Goal: Communication & Community: Participate in discussion

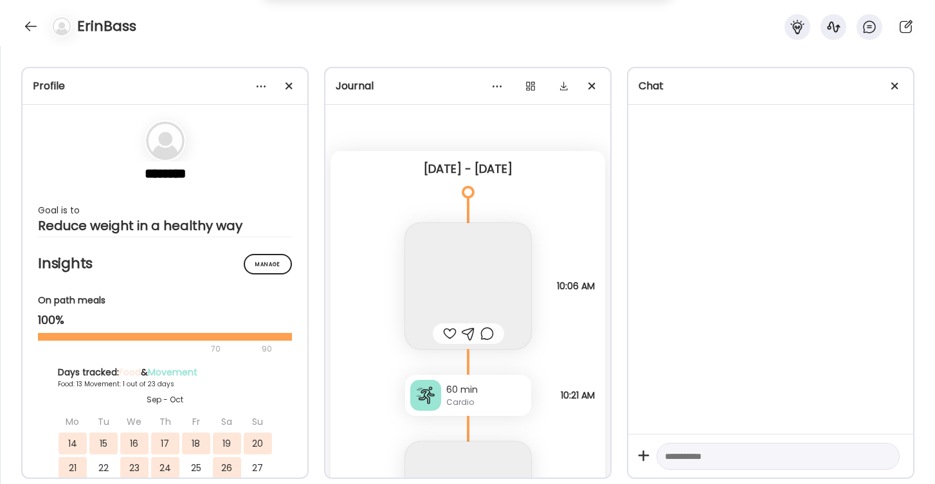
scroll to position [14955, 0]
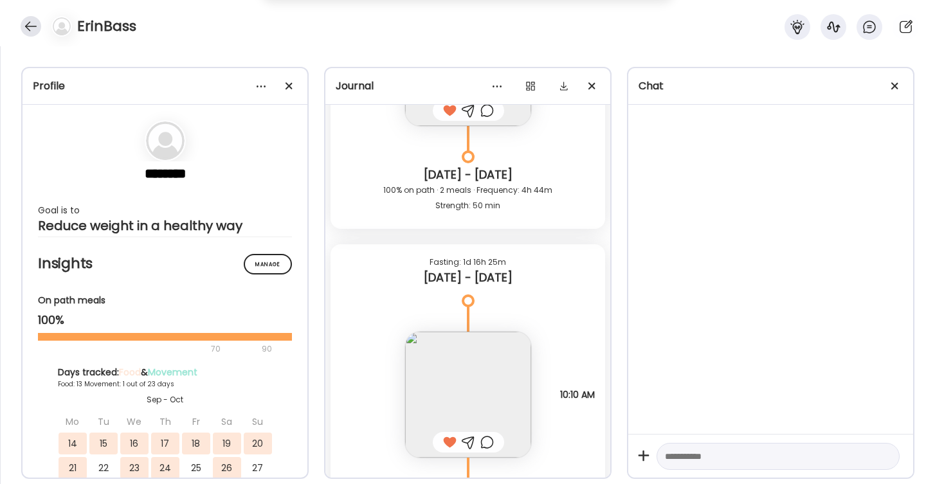
click at [24, 24] on div at bounding box center [31, 26] width 21 height 21
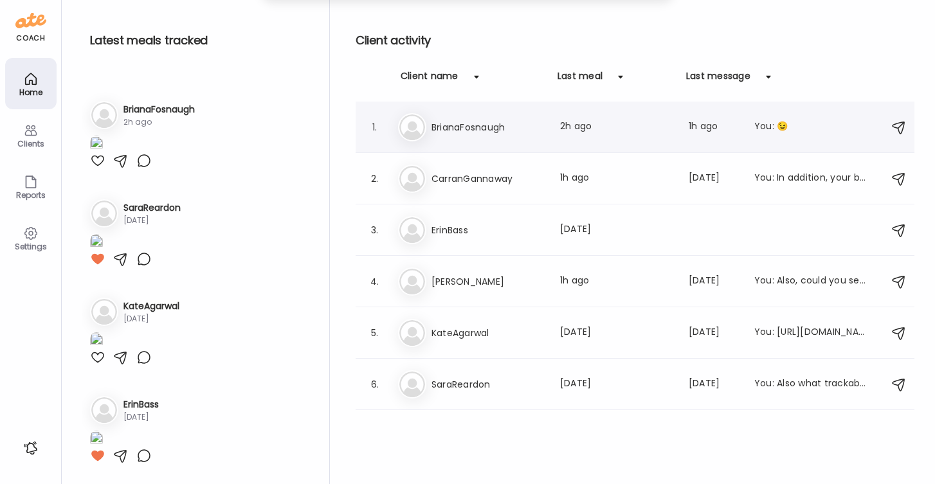
click at [450, 131] on h3 "BrianaFosnaugh" at bounding box center [488, 127] width 113 height 15
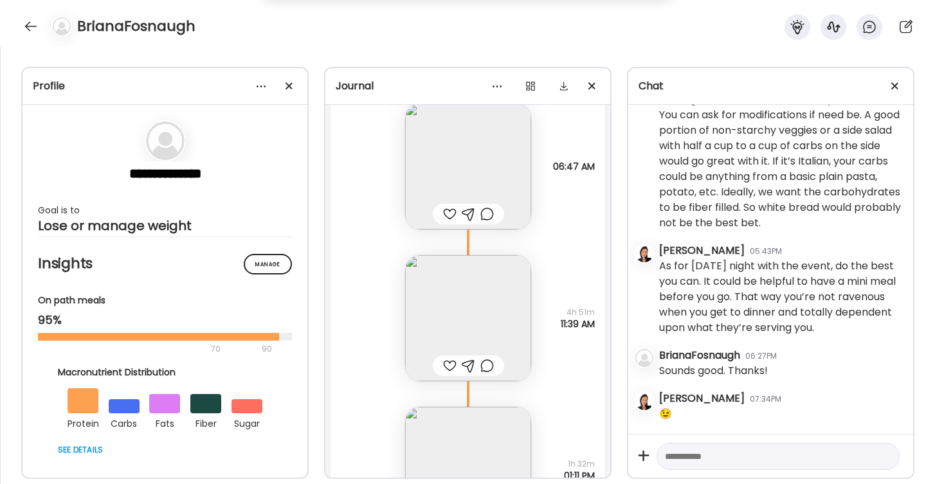
scroll to position [11371, 0]
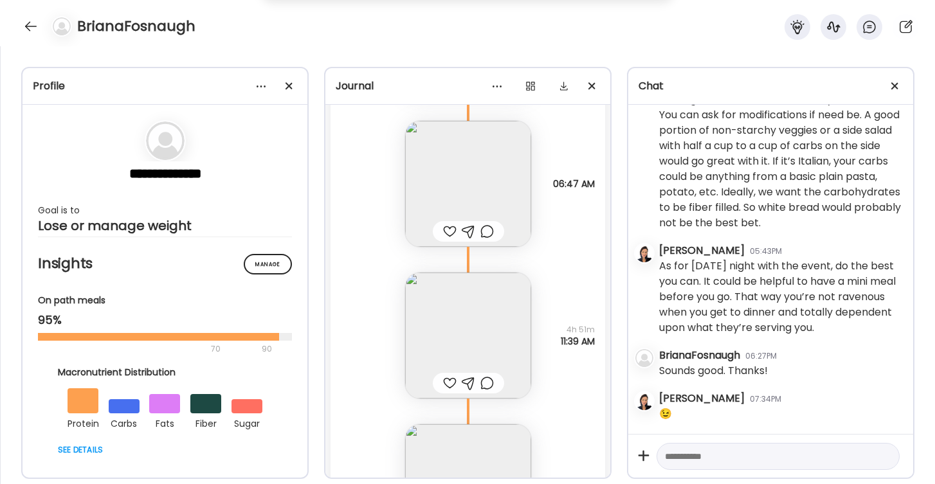
click at [446, 226] on div at bounding box center [450, 231] width 14 height 15
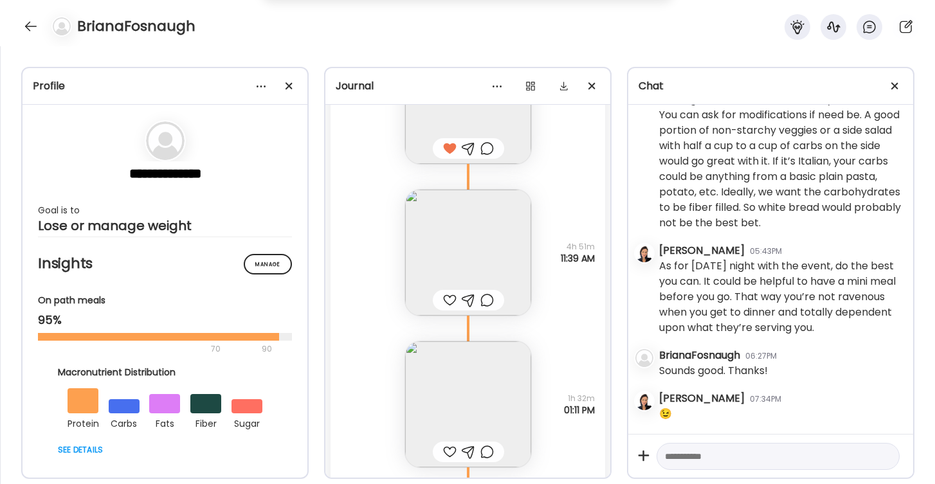
click at [451, 302] on div at bounding box center [450, 300] width 14 height 15
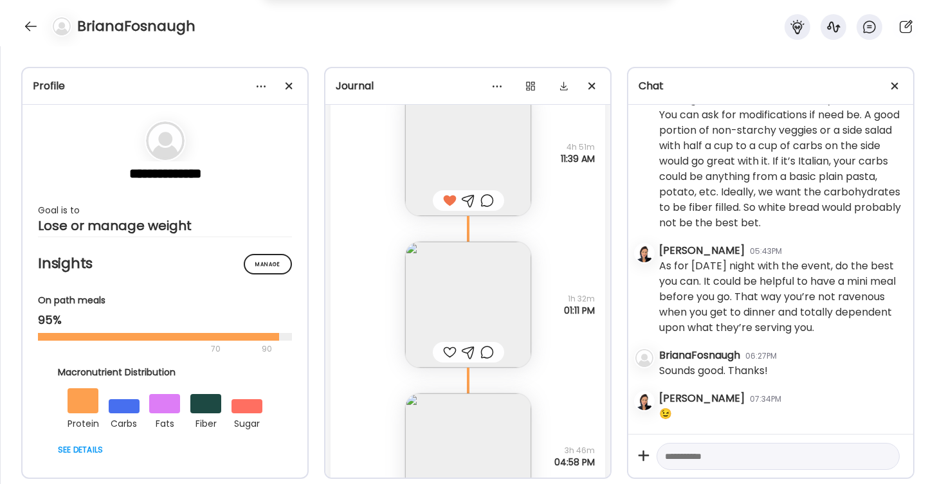
scroll to position [11570, 0]
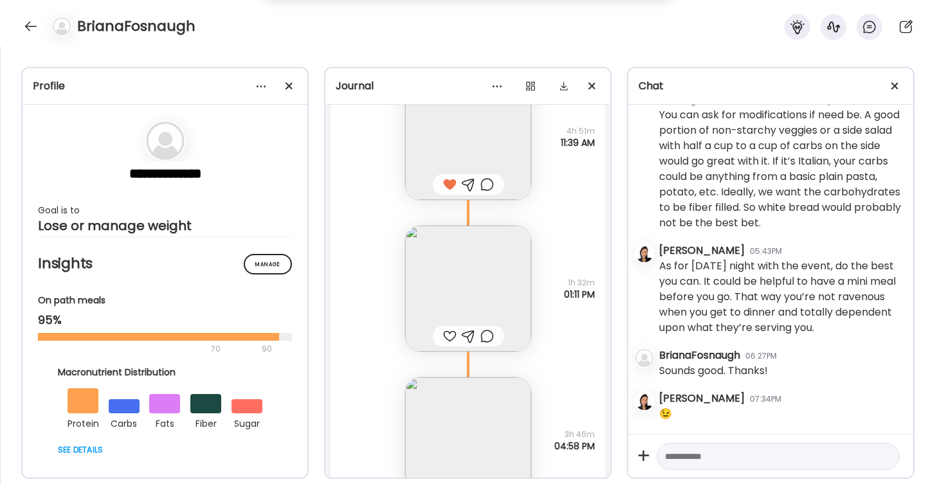
click at [448, 338] on div at bounding box center [450, 336] width 14 height 15
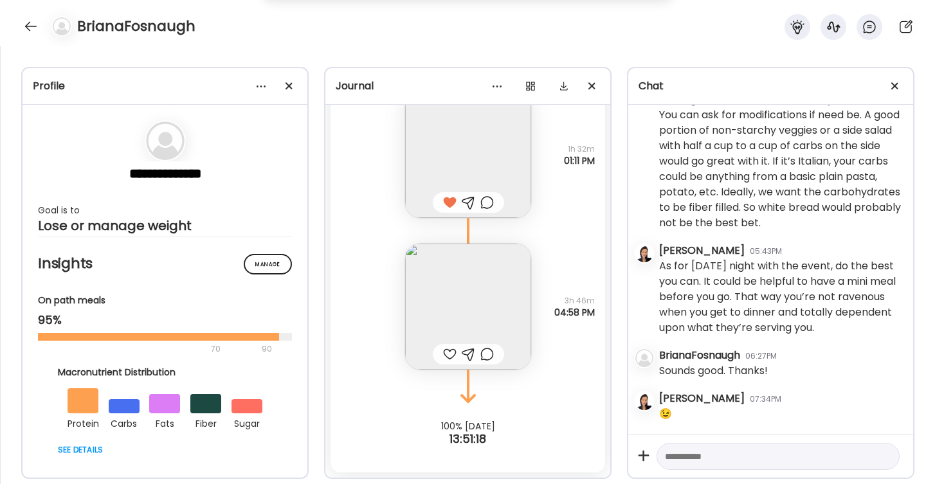
scroll to position [11703, 0]
click at [446, 356] on div at bounding box center [450, 354] width 14 height 15
click at [707, 459] on textarea at bounding box center [766, 456] width 203 height 15
type textarea "**********"
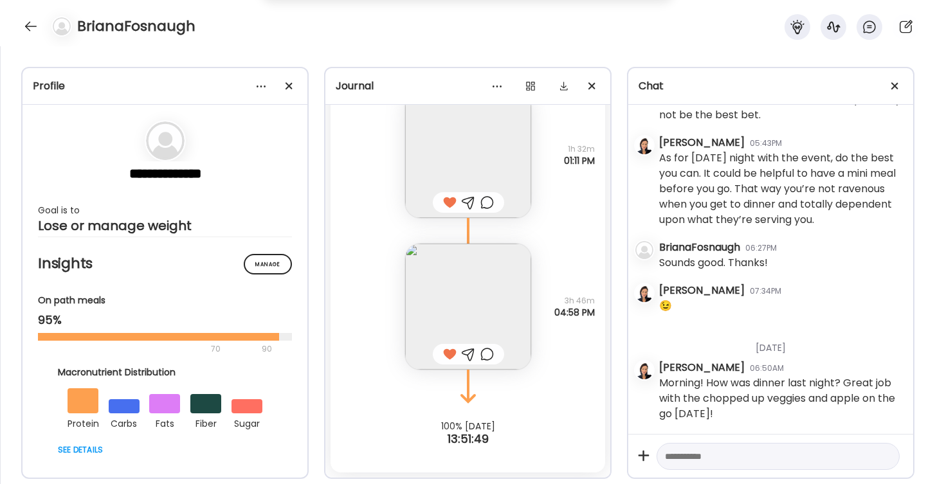
scroll to position [4320, 0]
click at [689, 457] on textarea at bounding box center [766, 456] width 203 height 15
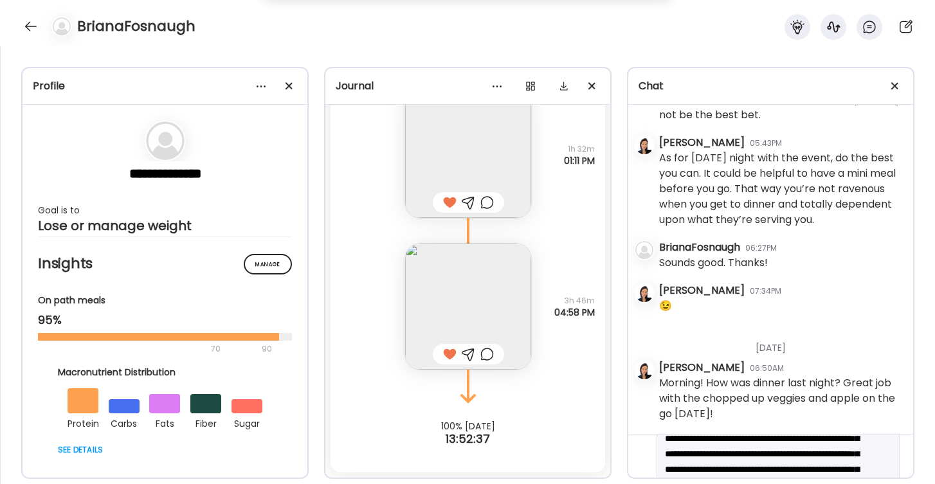
scroll to position [34, 0]
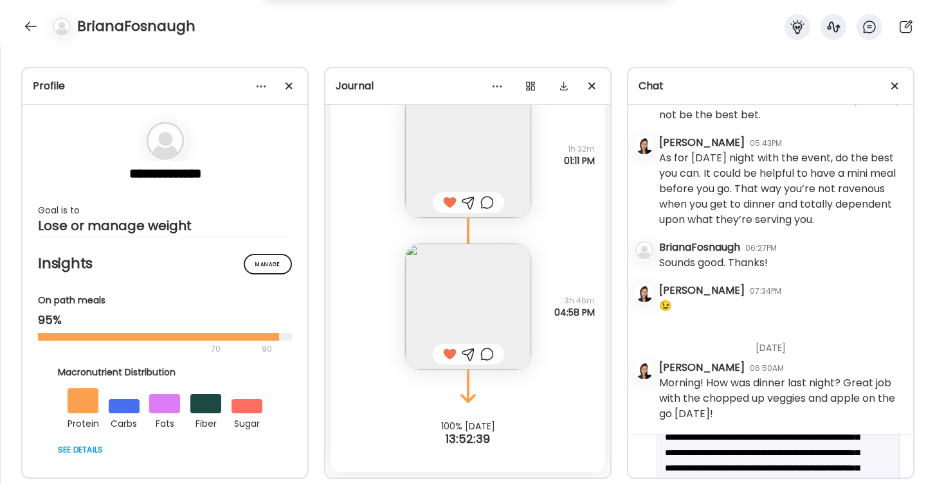
click at [711, 465] on div "**********" at bounding box center [778, 491] width 243 height 166
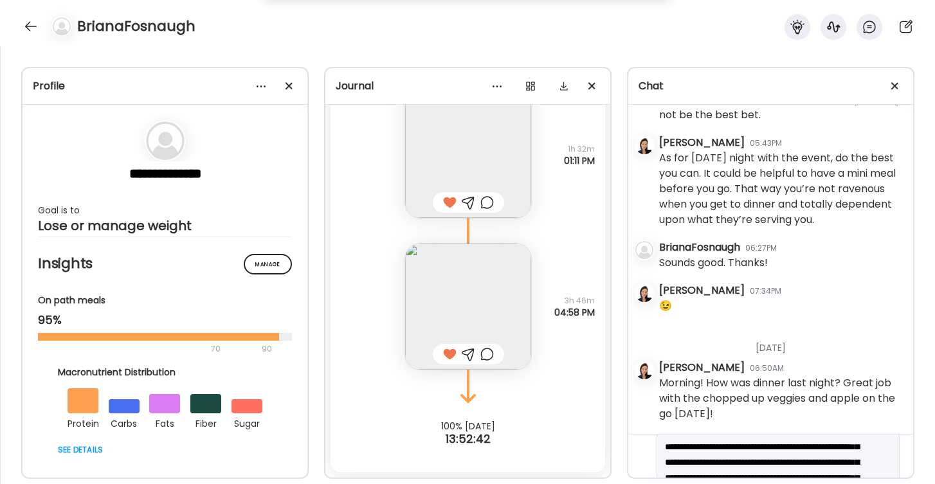
scroll to position [48, 0]
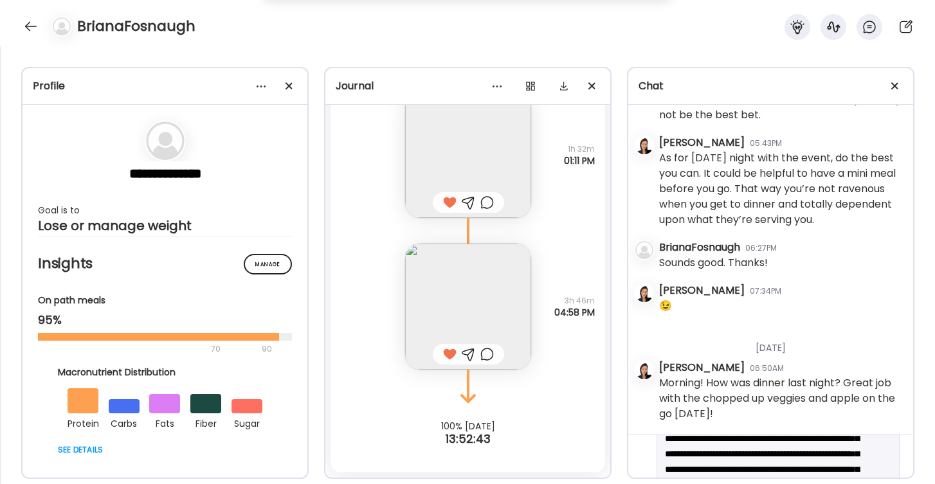
click at [709, 453] on textarea "**********" at bounding box center [766, 477] width 203 height 154
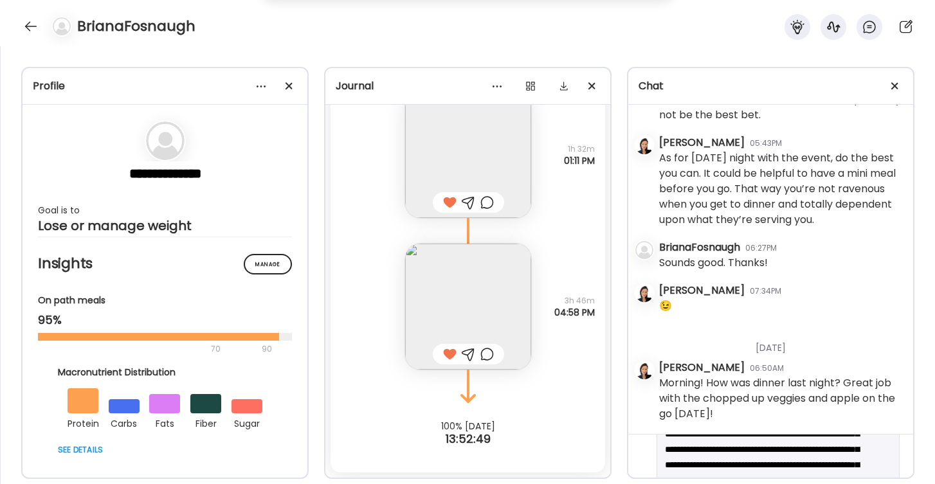
scroll to position [54, 0]
click at [816, 448] on textarea "**********" at bounding box center [766, 463] width 203 height 139
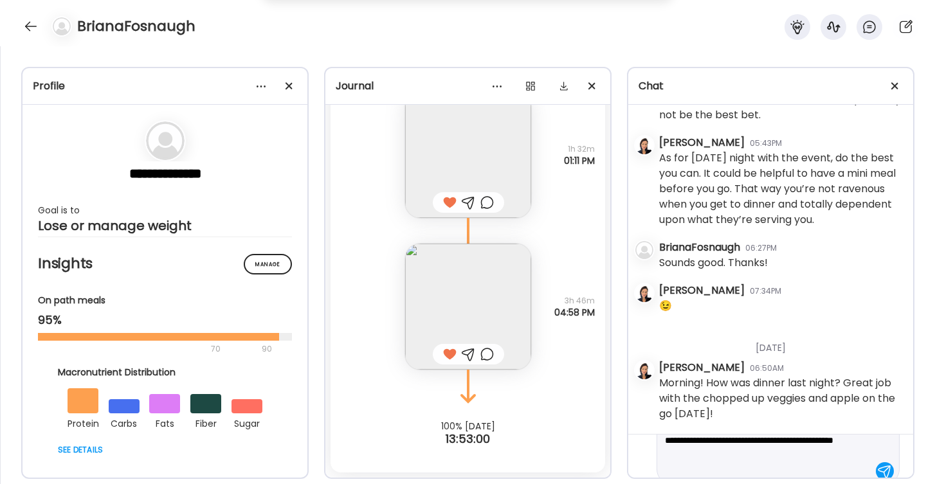
scroll to position [101, 0]
drag, startPoint x: 852, startPoint y: 448, endPoint x: 688, endPoint y: 448, distance: 164.0
click at [688, 448] on textarea "**********" at bounding box center [766, 416] width 203 height 139
click at [774, 455] on textarea "**********" at bounding box center [766, 394] width 203 height 139
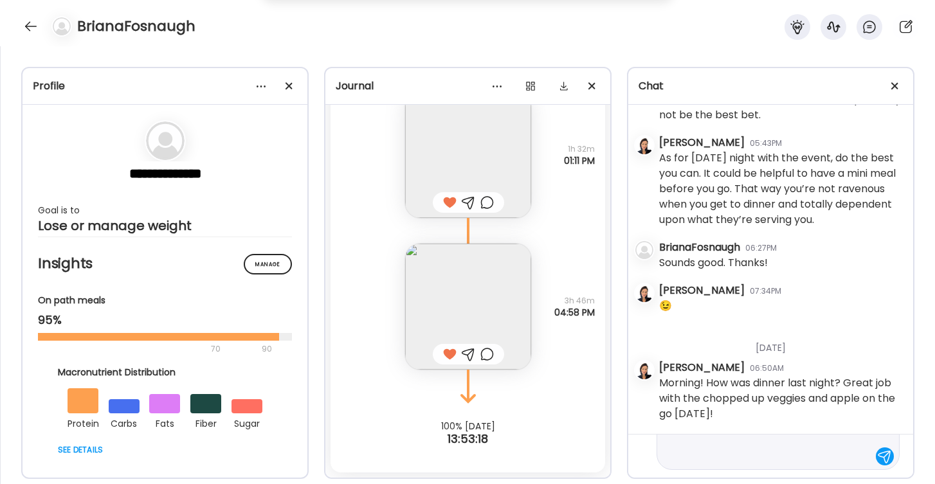
scroll to position [138, 0]
click at [855, 443] on textarea "**********" at bounding box center [766, 387] width 203 height 154
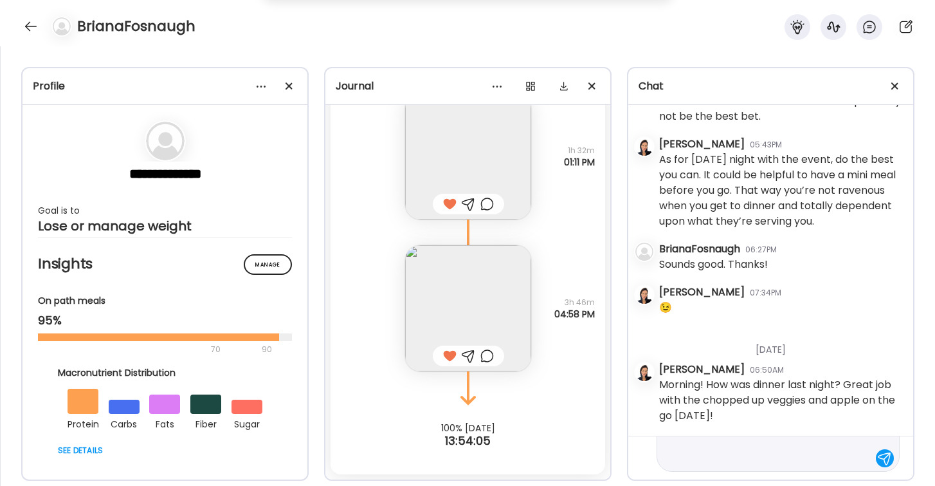
click at [764, 462] on textarea "**********" at bounding box center [766, 388] width 203 height 154
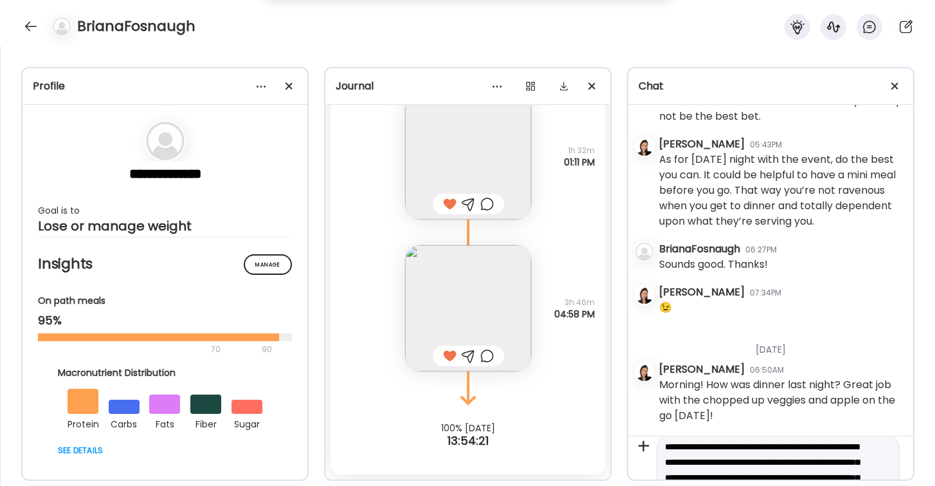
scroll to position [13, 0]
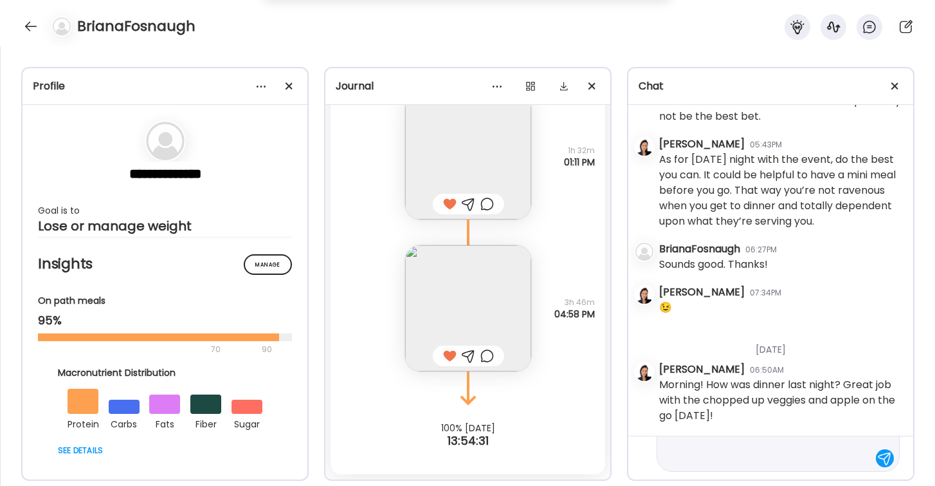
scroll to position [138, 0]
type textarea "**********"
click at [881, 457] on div at bounding box center [885, 458] width 18 height 18
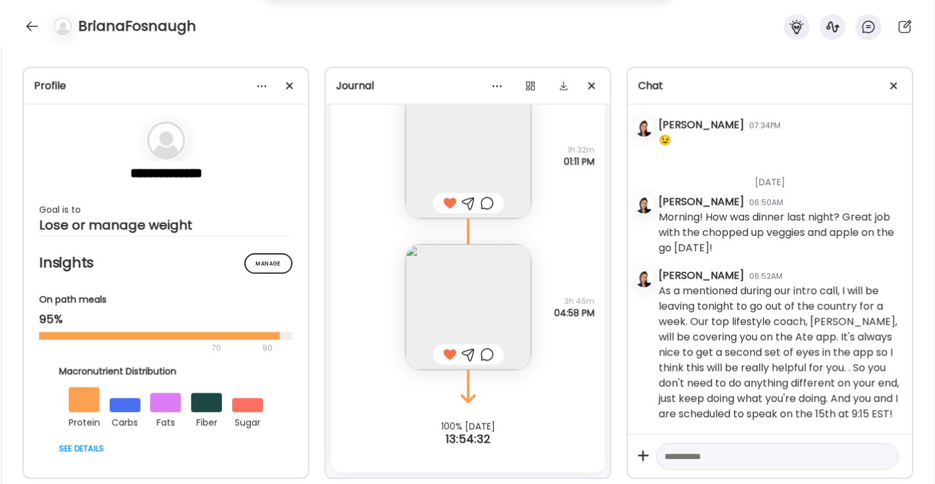
scroll to position [4485, 0]
click at [30, 27] on div at bounding box center [31, 26] width 21 height 21
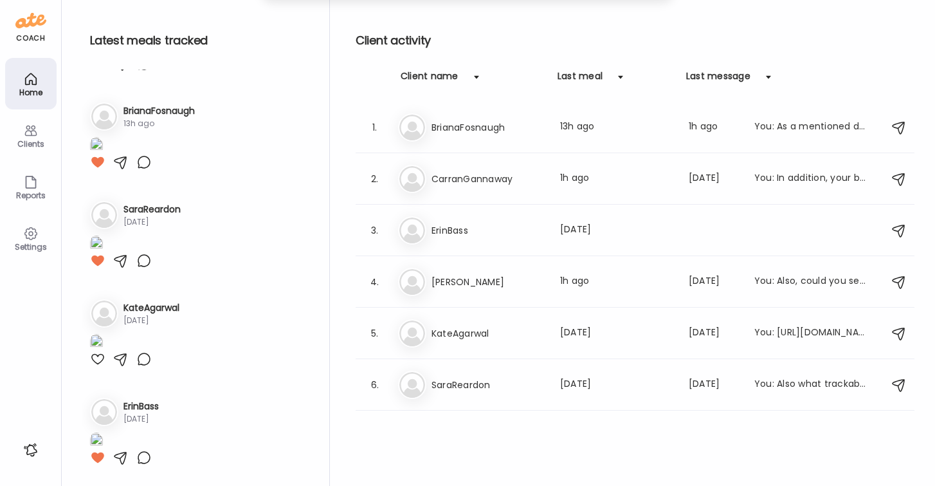
click at [150, 301] on h3 "KateAgarwal" at bounding box center [151, 308] width 56 height 14
click at [174, 301] on h3 "KateAgarwal" at bounding box center [151, 308] width 56 height 14
click at [37, 86] on icon at bounding box center [30, 78] width 15 height 15
click at [428, 181] on div "Ca CarranGannaway Last meal: 1h ago Last message: [DATE] You: In addition, your…" at bounding box center [637, 179] width 478 height 28
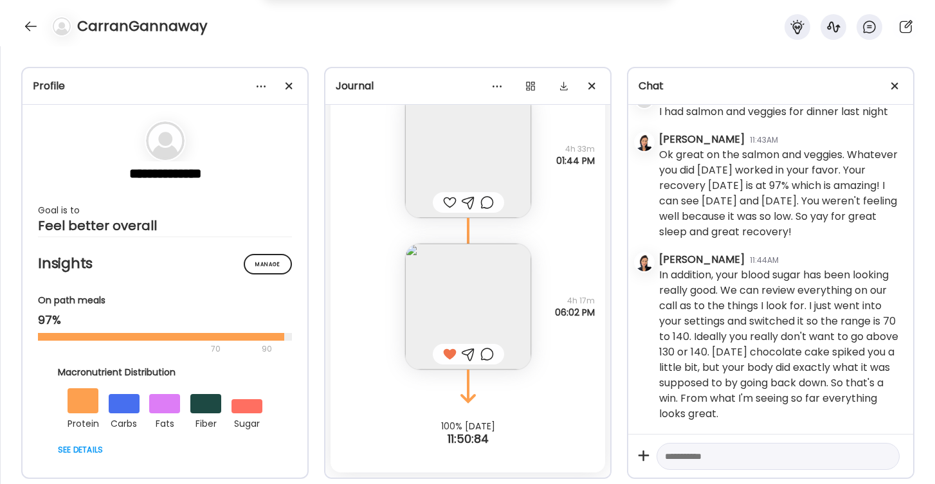
scroll to position [3115, 0]
click at [448, 199] on div at bounding box center [450, 202] width 14 height 15
click at [475, 290] on img at bounding box center [468, 307] width 126 height 126
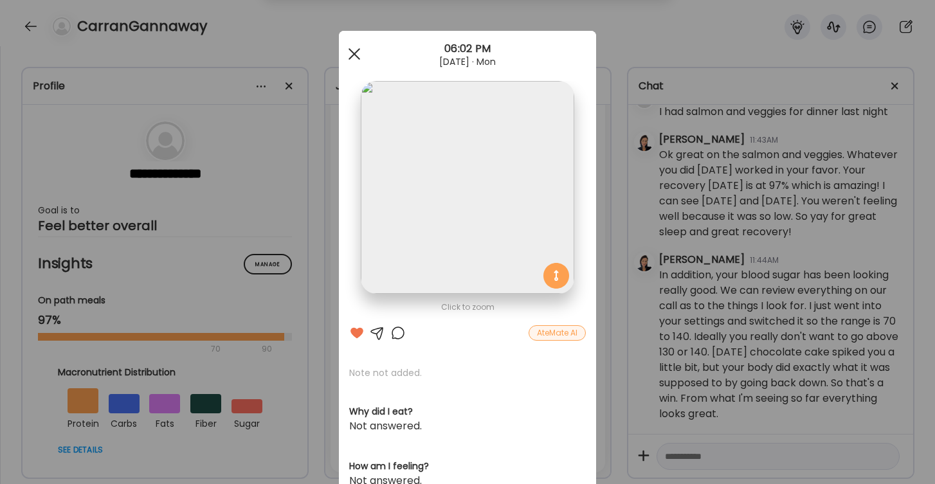
click at [353, 51] on div at bounding box center [355, 54] width 26 height 26
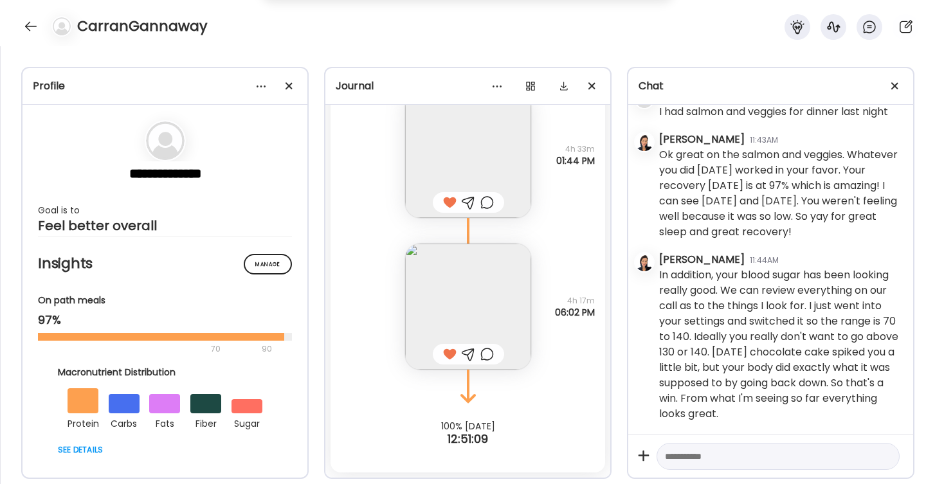
click at [468, 160] on img at bounding box center [468, 155] width 126 height 126
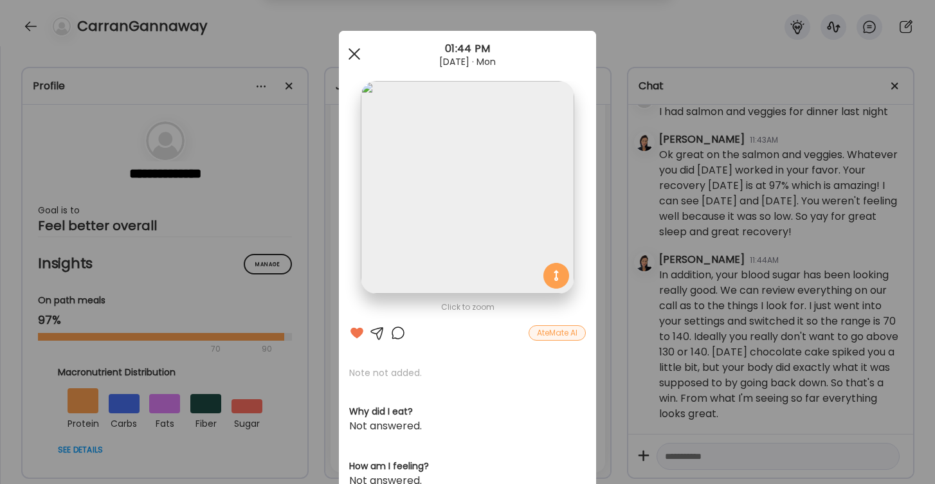
click at [353, 49] on div at bounding box center [355, 54] width 26 height 26
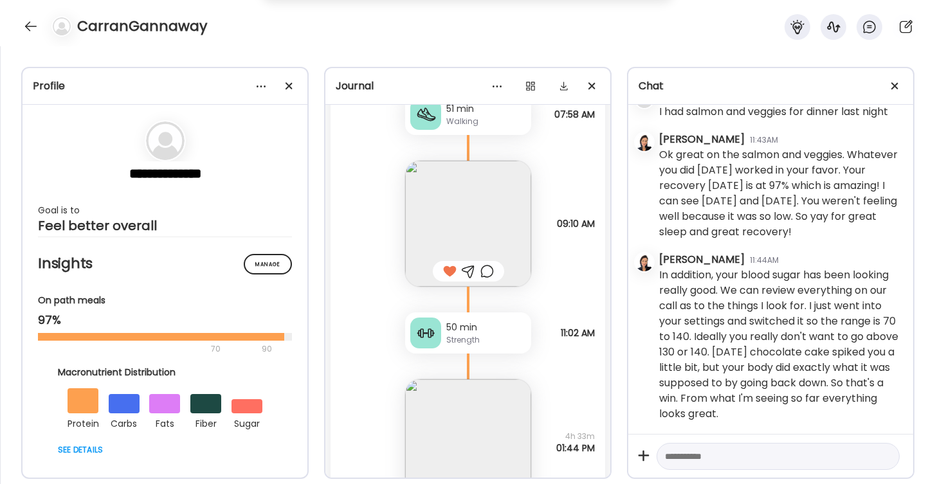
scroll to position [11002, 0]
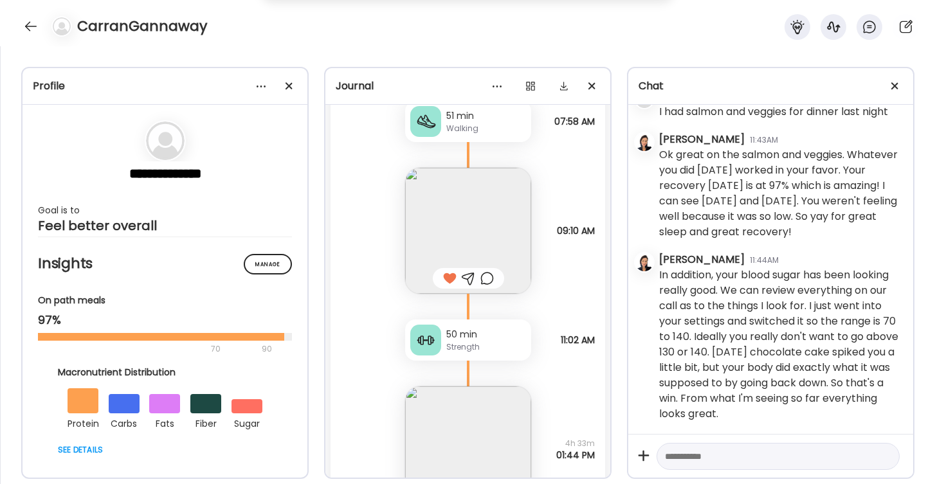
click at [688, 457] on textarea at bounding box center [766, 456] width 203 height 15
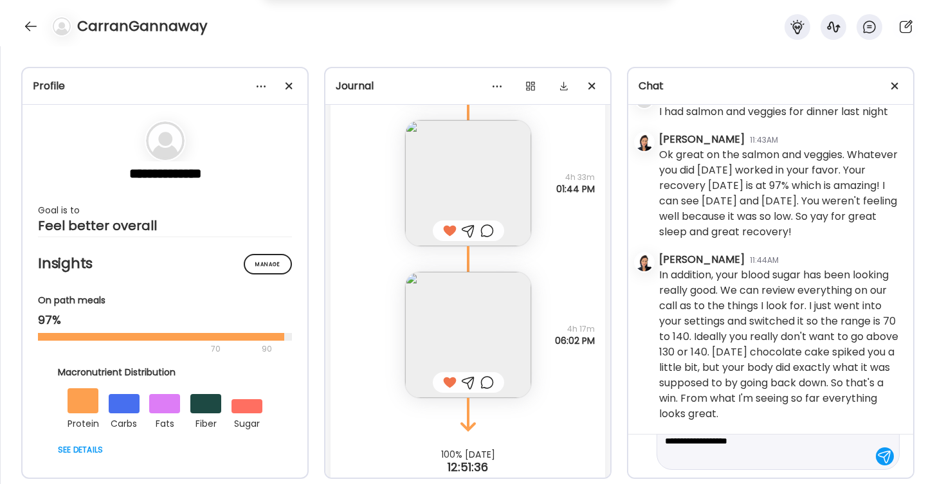
scroll to position [46, 0]
click at [736, 457] on textarea "**********" at bounding box center [766, 434] width 203 height 62
drag, startPoint x: 736, startPoint y: 457, endPoint x: 861, endPoint y: 452, distance: 124.2
click at [861, 452] on textarea "**********" at bounding box center [766, 434] width 203 height 62
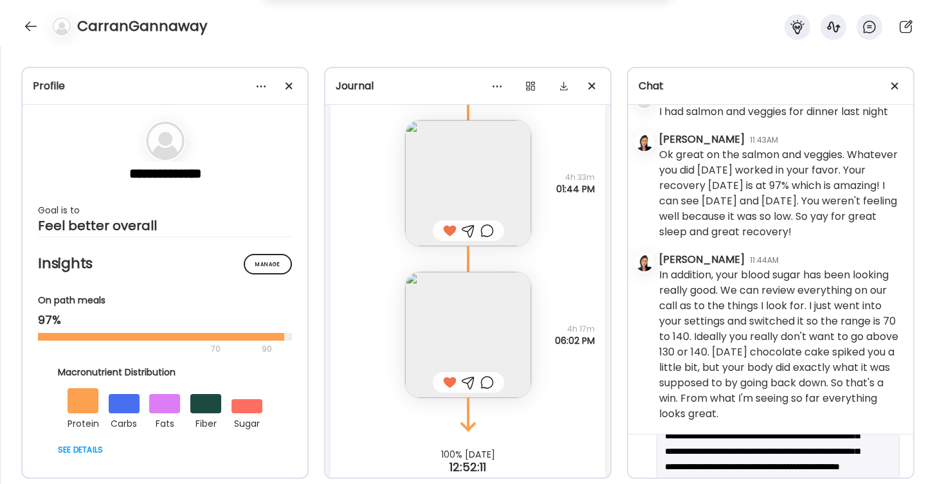
scroll to position [0, 0]
click at [738, 450] on textarea "**********" at bounding box center [766, 450] width 203 height 108
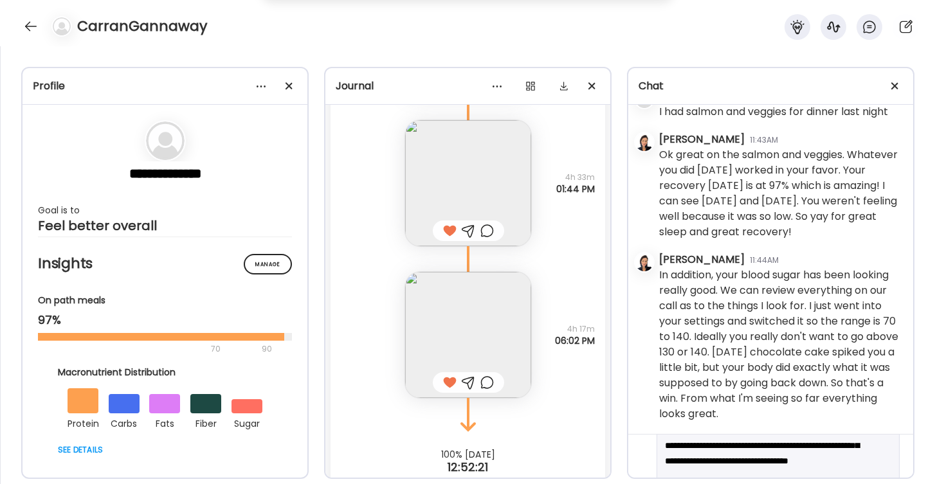
click at [683, 462] on textarea "**********" at bounding box center [766, 446] width 203 height 108
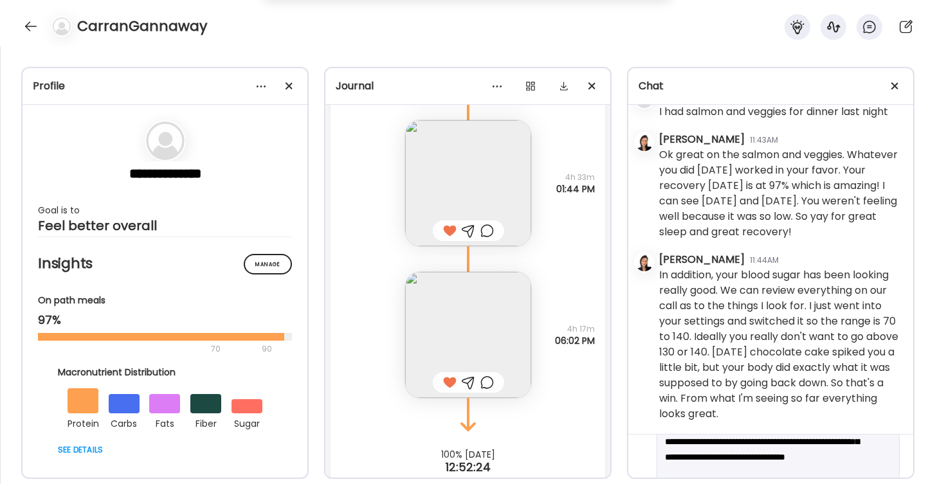
click at [763, 455] on textarea "**********" at bounding box center [766, 442] width 203 height 108
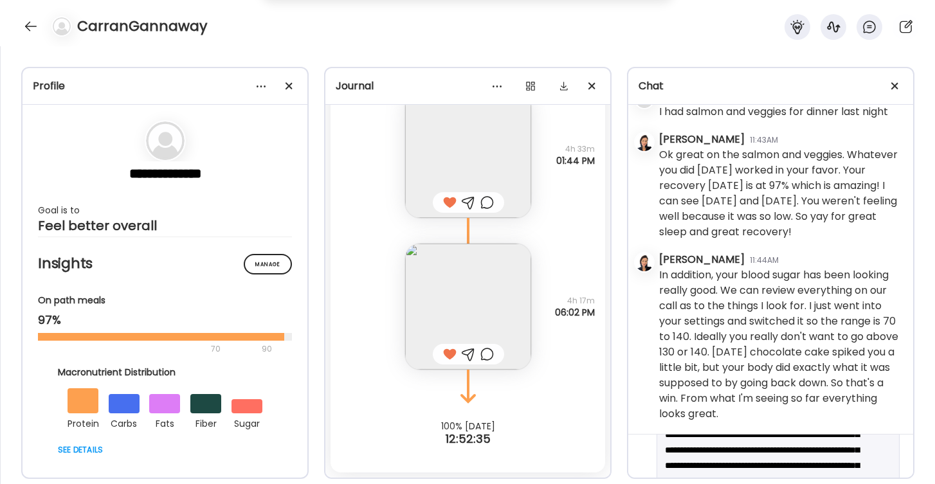
scroll to position [39, 0]
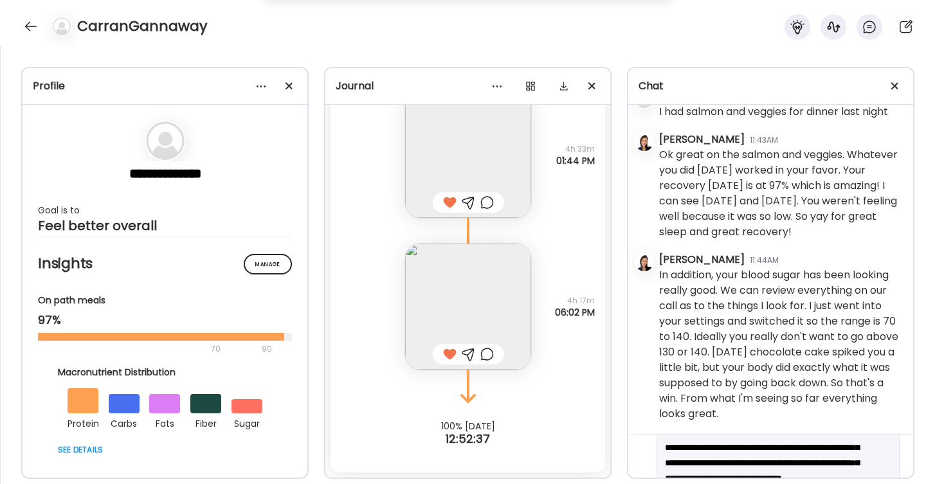
click at [772, 463] on textarea "**********" at bounding box center [766, 463] width 203 height 108
click at [774, 462] on textarea "**********" at bounding box center [766, 463] width 203 height 108
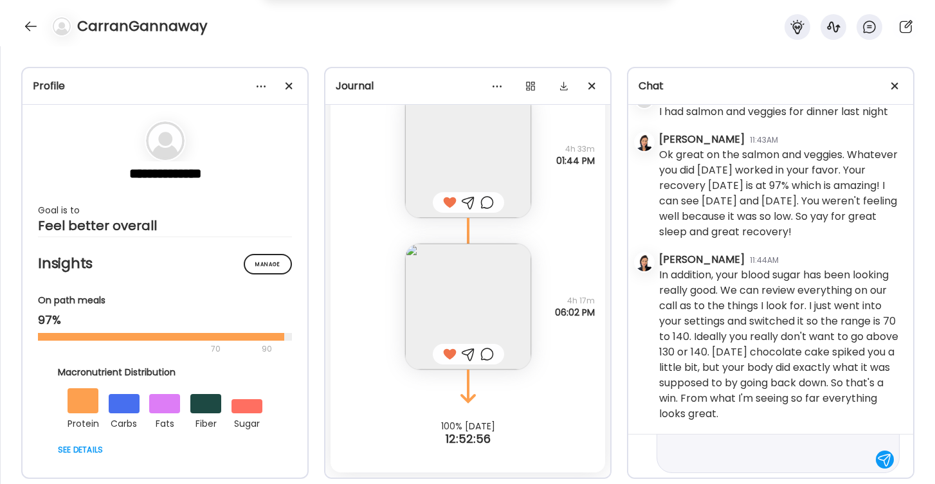
scroll to position [102, 0]
type textarea "**********"
click at [884, 459] on div at bounding box center [885, 462] width 18 height 18
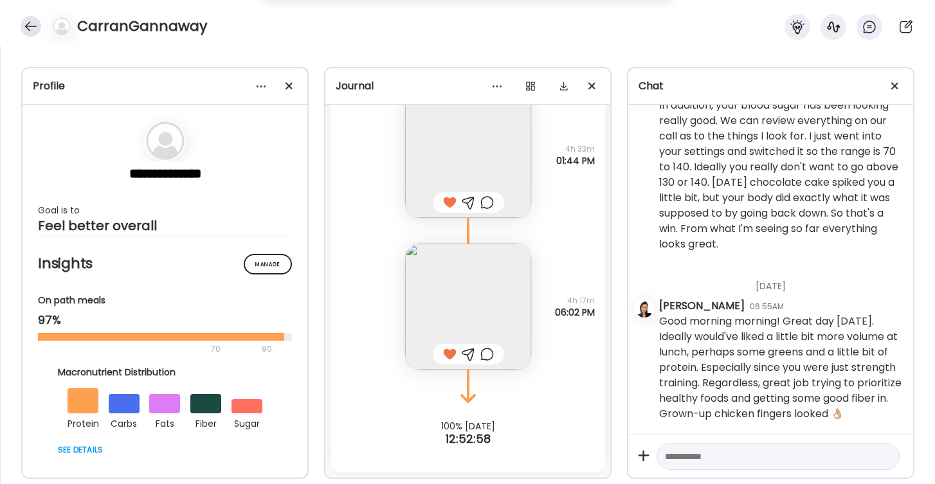
scroll to position [3285, 0]
click at [28, 29] on div at bounding box center [31, 26] width 21 height 21
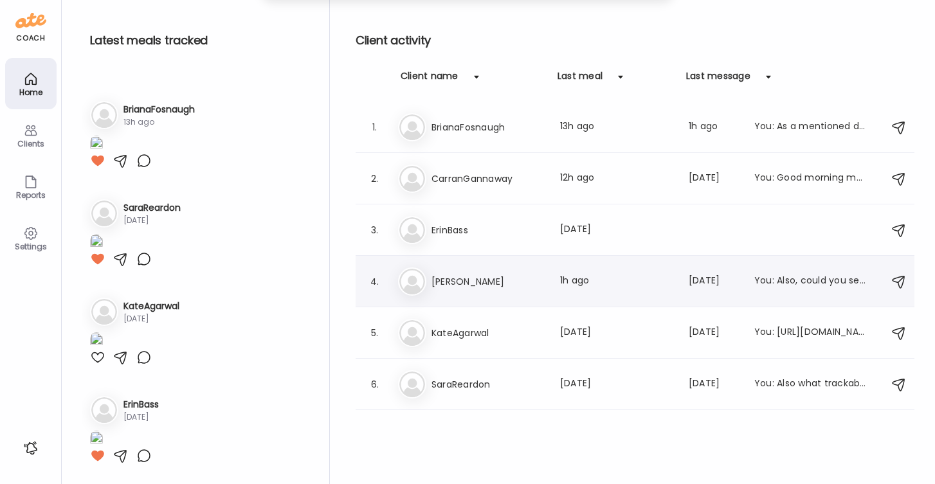
click at [448, 275] on h3 "[PERSON_NAME]" at bounding box center [488, 281] width 113 height 15
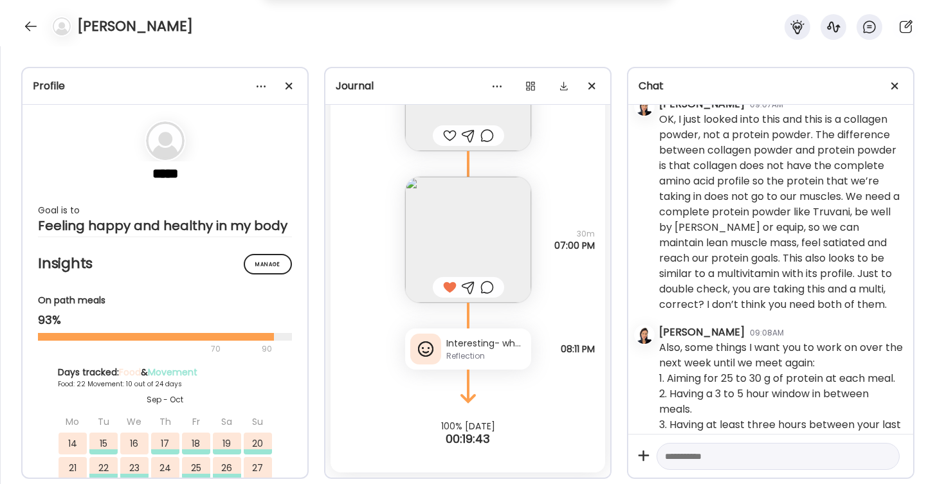
scroll to position [969, 0]
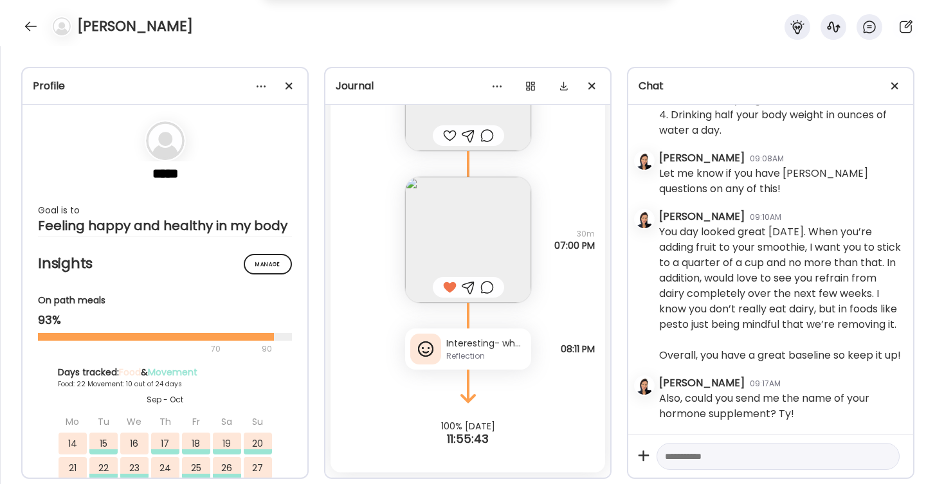
click at [495, 340] on div "Interesting- when i had bread at late lunch on [GEOGRAPHIC_DATA] [DATE] very li…" at bounding box center [486, 344] width 80 height 14
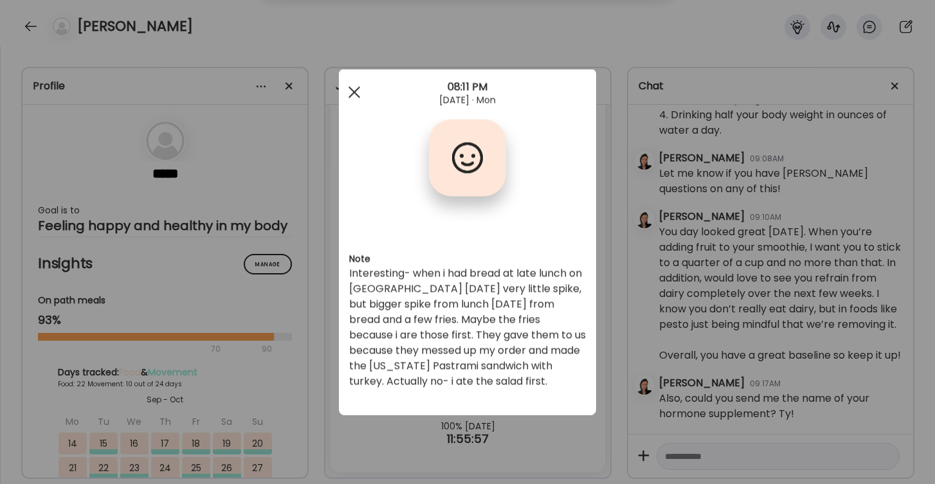
click at [351, 90] on div at bounding box center [355, 93] width 26 height 26
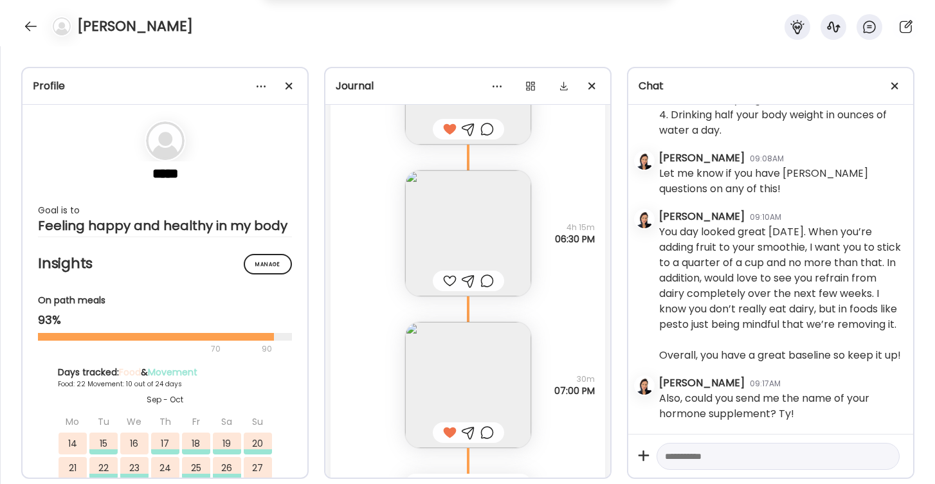
scroll to position [36207, 0]
click at [448, 284] on div at bounding box center [450, 286] width 14 height 15
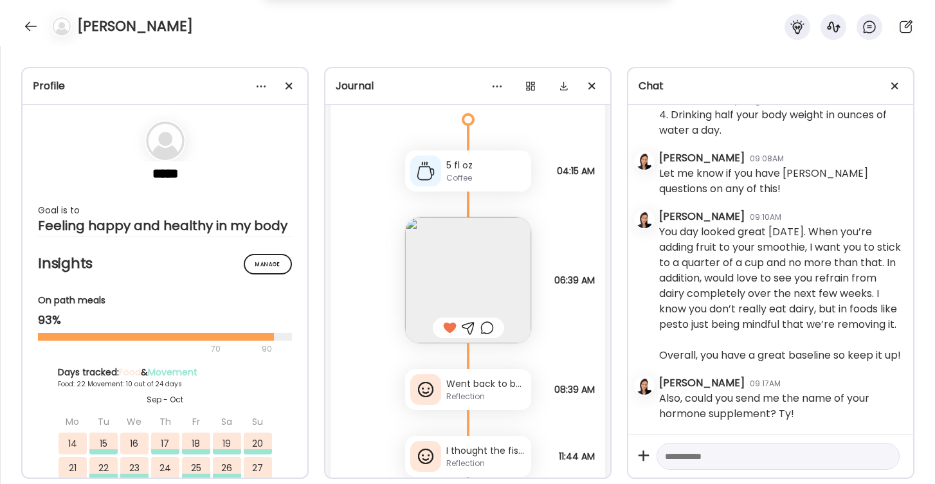
scroll to position [35651, 0]
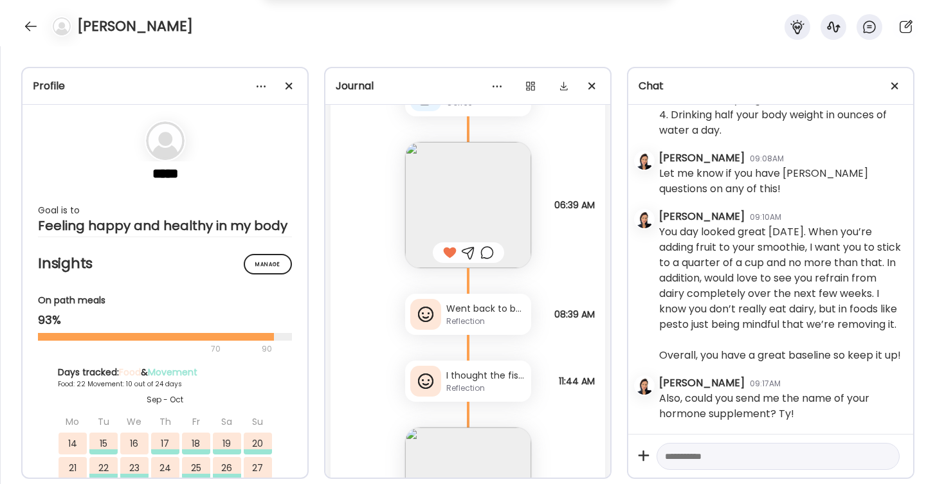
click at [481, 381] on div "I thought the fish taco spike [DATE] was pretty strange too. I guess just from …" at bounding box center [486, 376] width 80 height 14
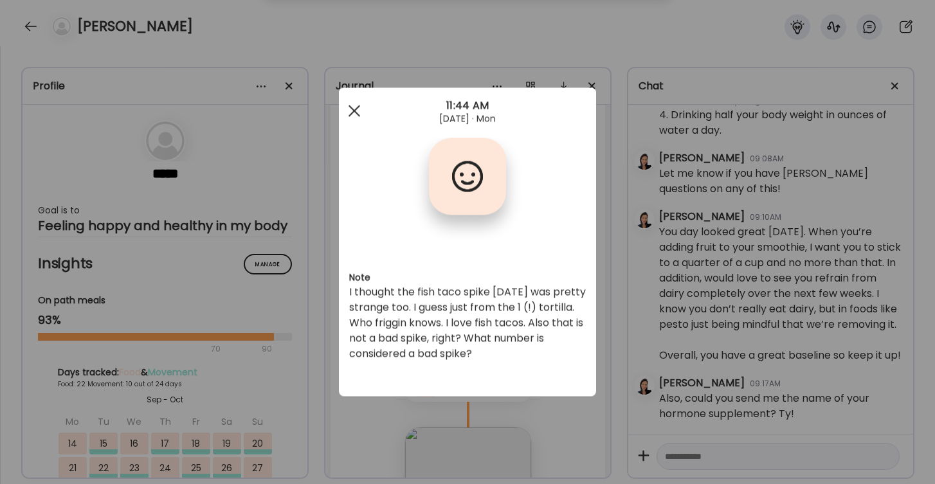
click at [351, 112] on div at bounding box center [355, 111] width 26 height 26
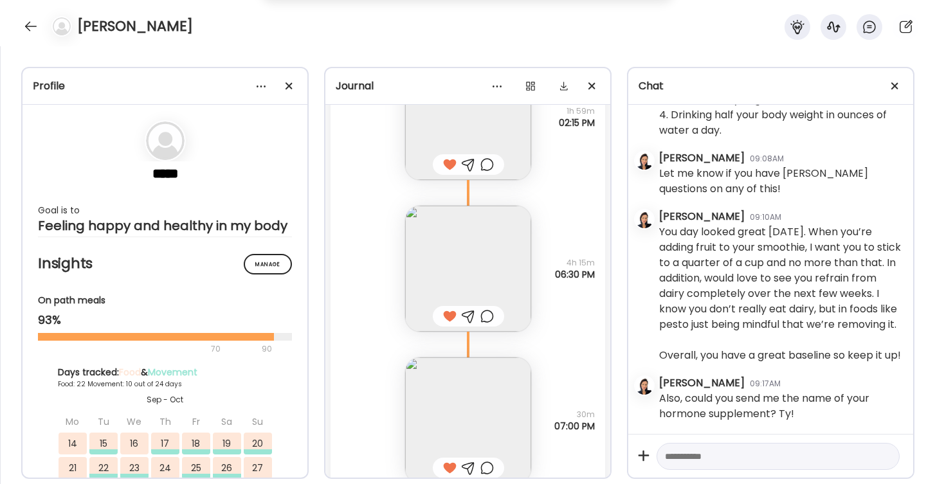
scroll to position [36152, 0]
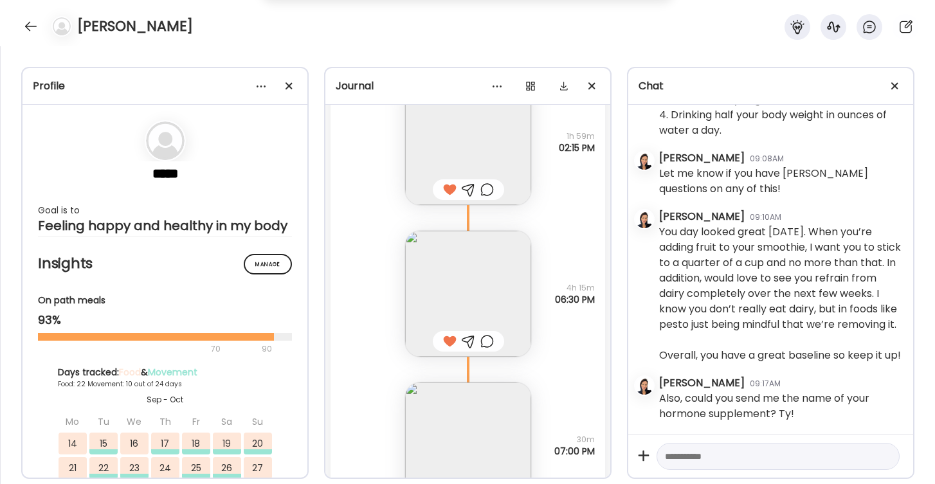
click at [690, 457] on textarea at bounding box center [766, 456] width 203 height 15
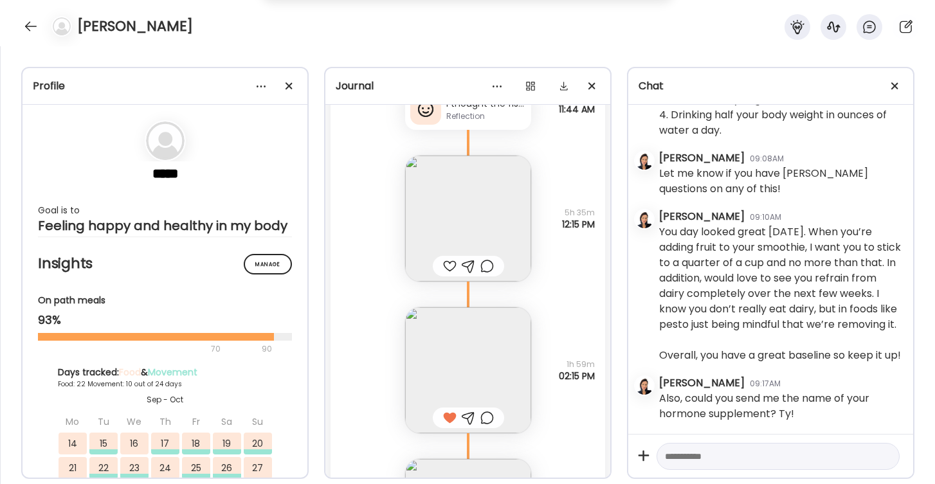
scroll to position [35911, 0]
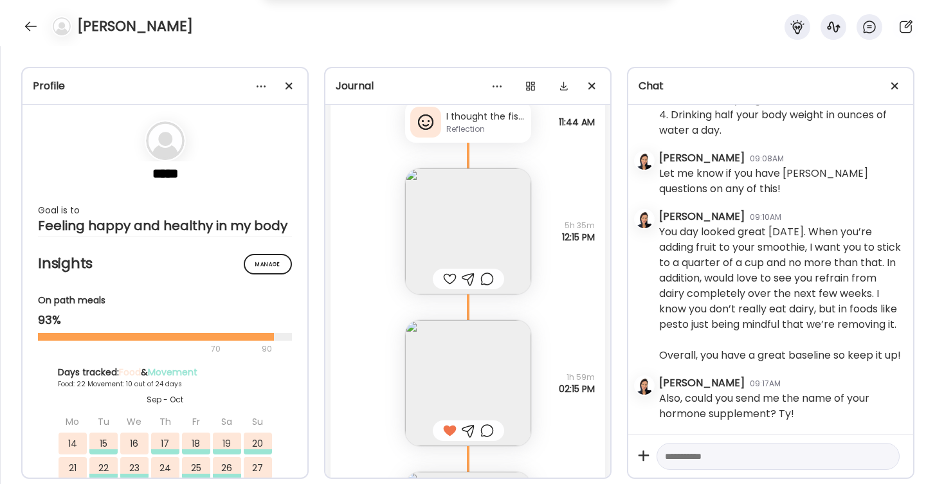
click at [468, 250] on img at bounding box center [468, 232] width 126 height 126
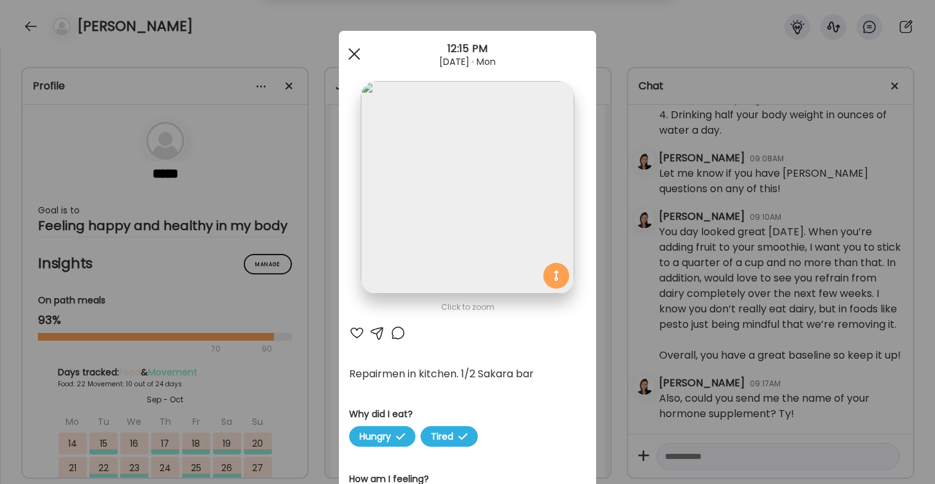
click at [356, 55] on span at bounding box center [355, 54] width 12 height 12
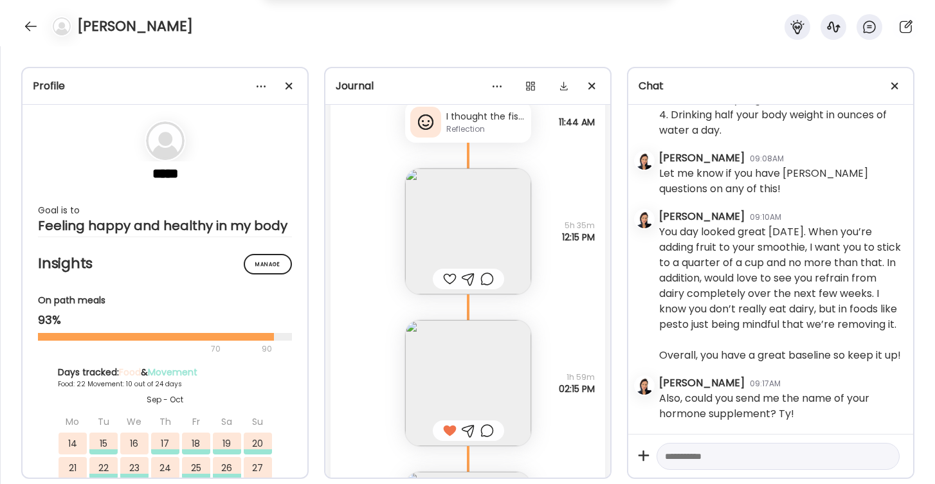
click at [463, 121] on div "I thought the fish taco spike [DATE] was pretty strange too. I guess just from …" at bounding box center [486, 117] width 80 height 14
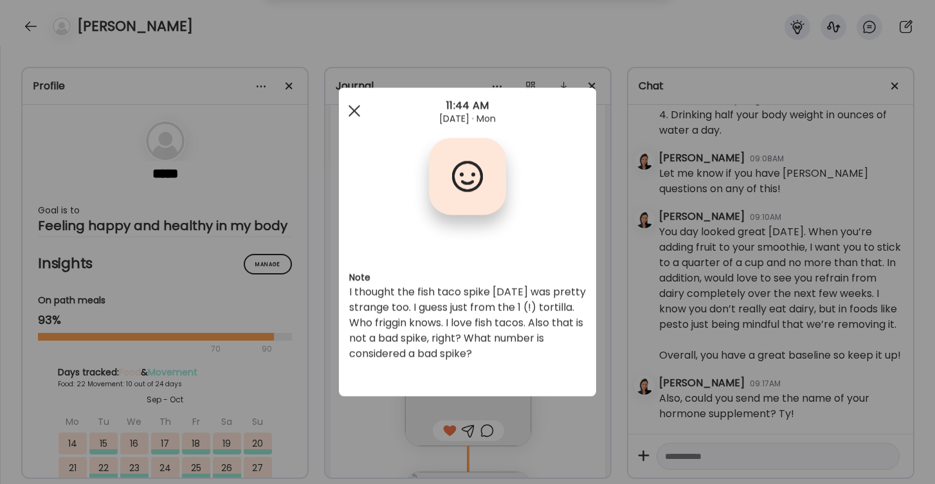
click at [356, 105] on div at bounding box center [355, 111] width 26 height 26
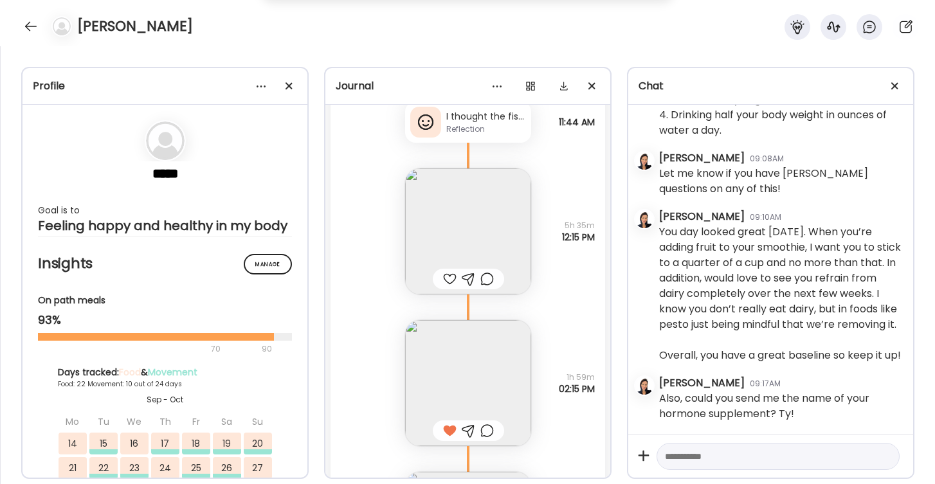
click at [706, 460] on textarea at bounding box center [766, 456] width 203 height 15
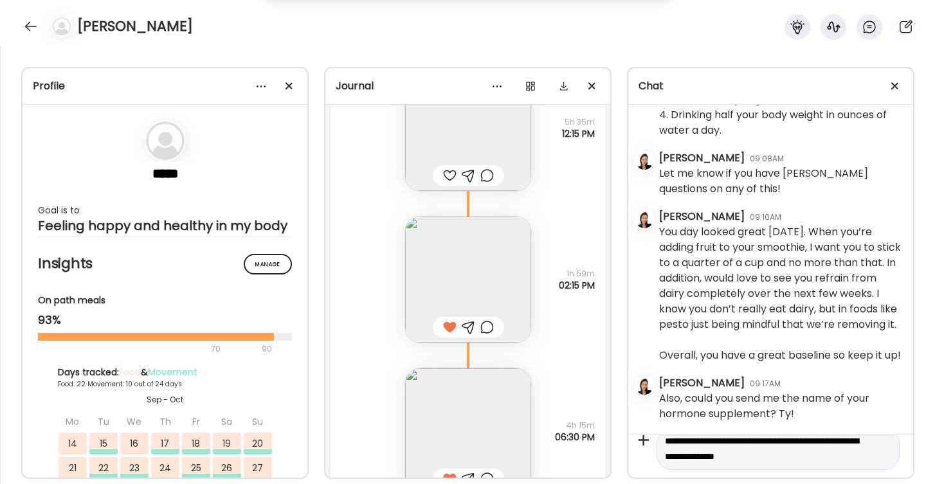
scroll to position [15, 0]
type textarea "**********"
click at [447, 177] on div at bounding box center [450, 175] width 14 height 15
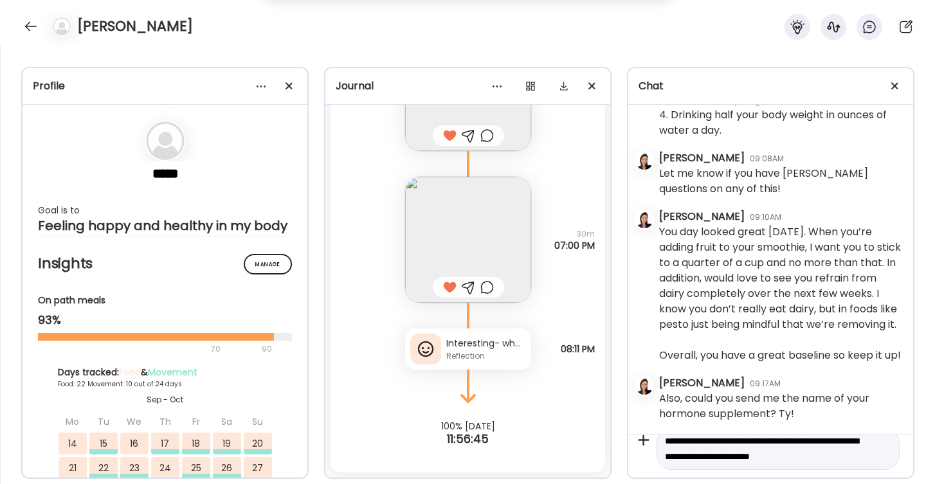
scroll to position [36358, 0]
click at [863, 440] on textarea "**********" at bounding box center [766, 449] width 203 height 31
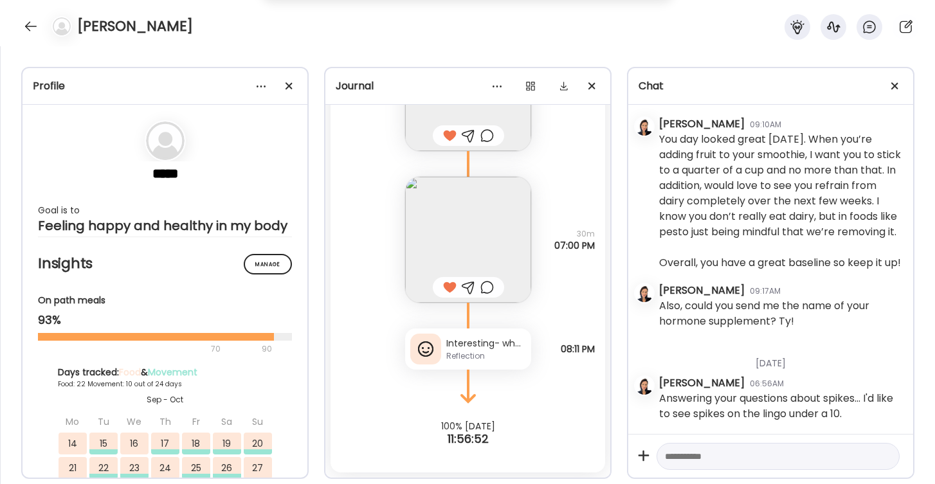
scroll to position [1062, 0]
click at [494, 360] on div "Reflection" at bounding box center [486, 357] width 80 height 12
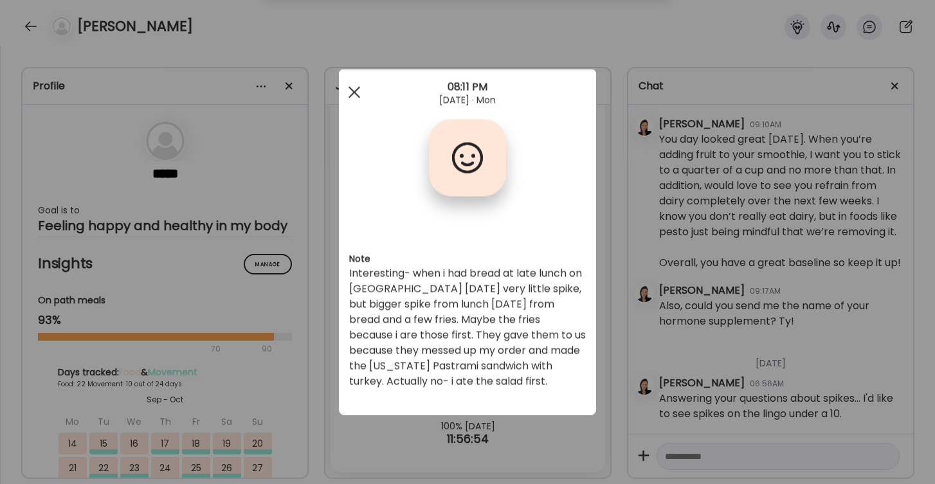
click at [358, 88] on div at bounding box center [355, 93] width 26 height 26
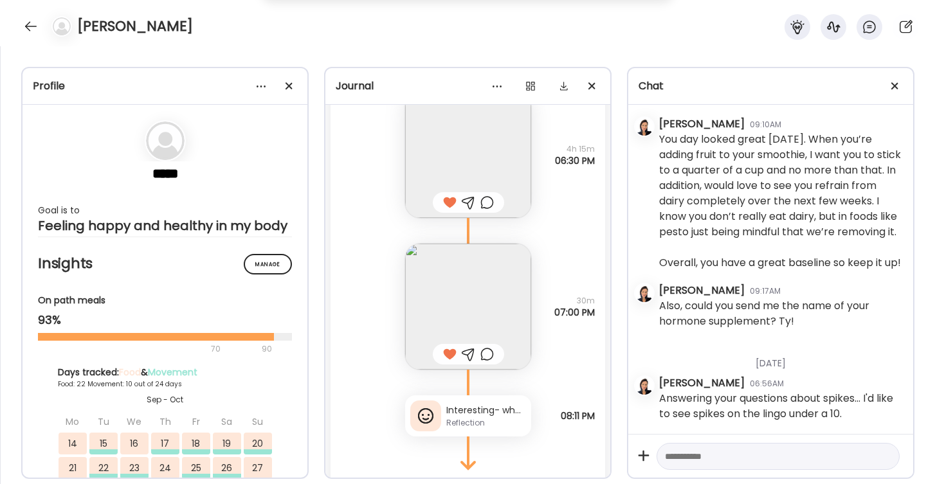
scroll to position [36195, 0]
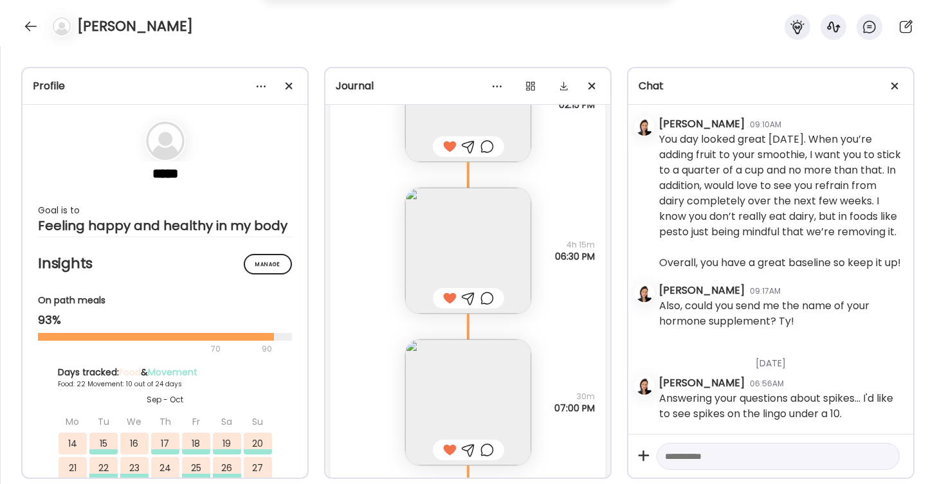
click at [461, 237] on img at bounding box center [468, 251] width 126 height 126
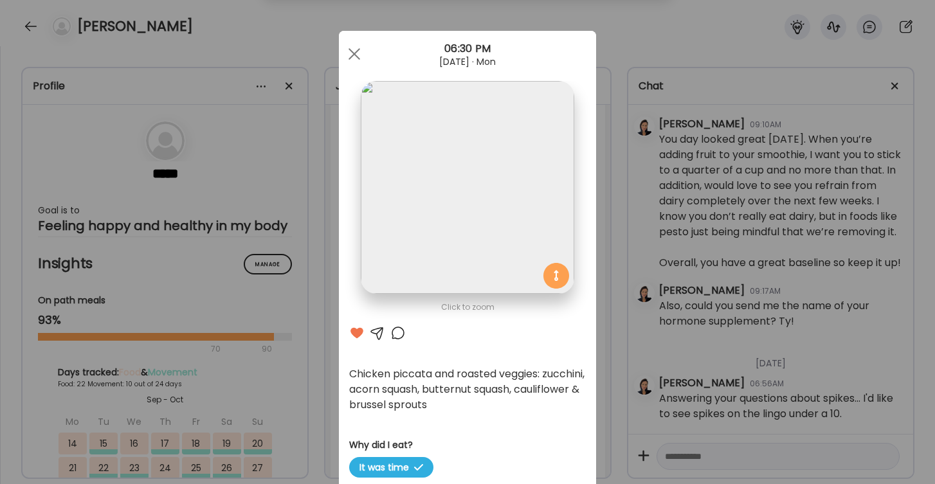
click at [396, 333] on div at bounding box center [397, 332] width 15 height 15
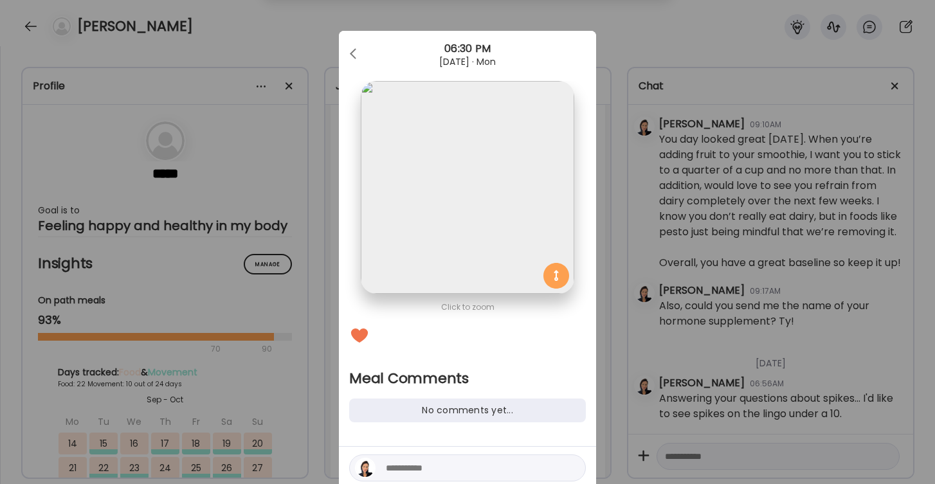
click at [394, 464] on textarea at bounding box center [473, 468] width 174 height 15
type textarea "**********"
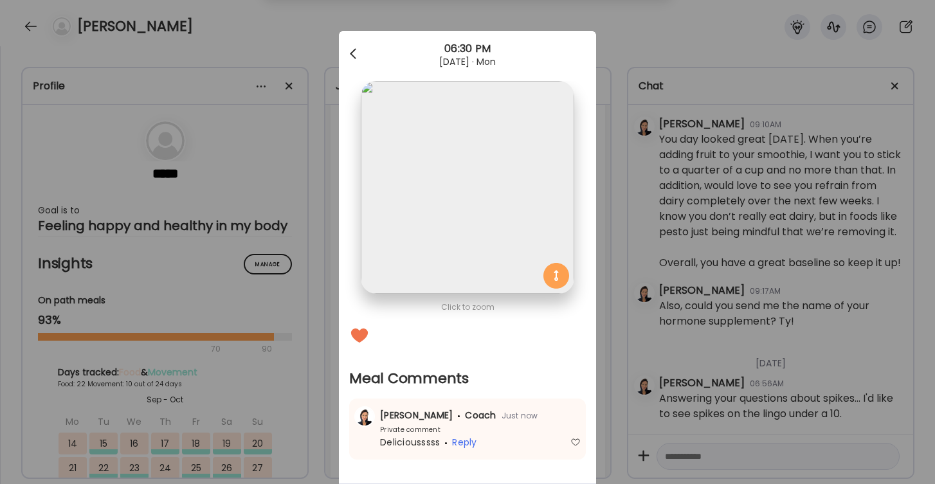
click at [352, 52] on span at bounding box center [353, 51] width 6 height 6
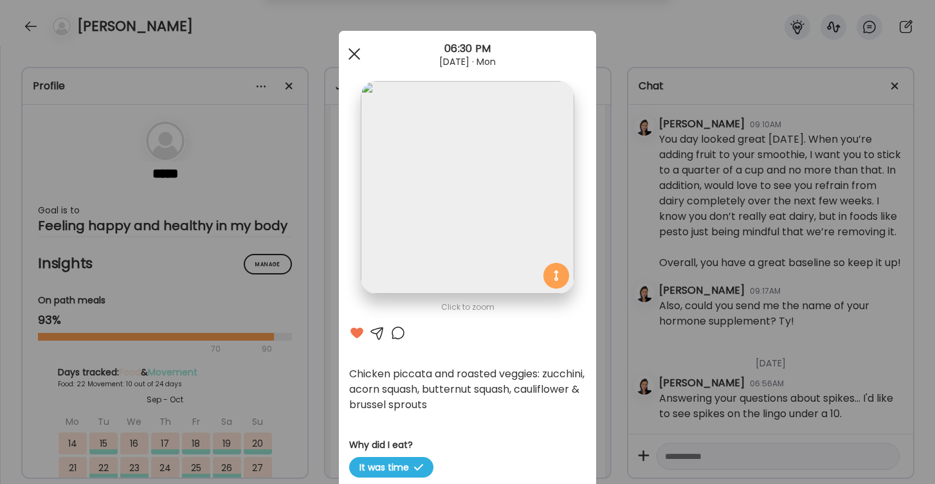
click at [352, 53] on span at bounding box center [355, 54] width 12 height 12
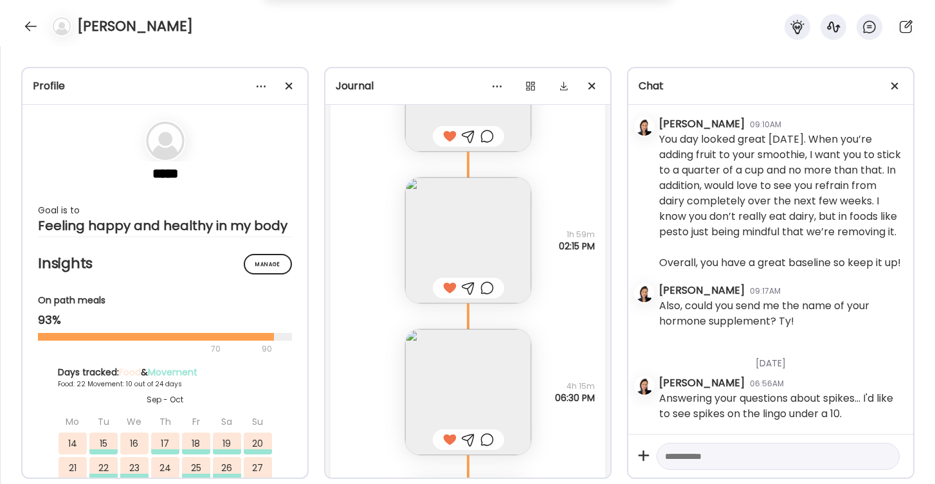
scroll to position [36048, 0]
click at [479, 248] on img at bounding box center [468, 246] width 126 height 126
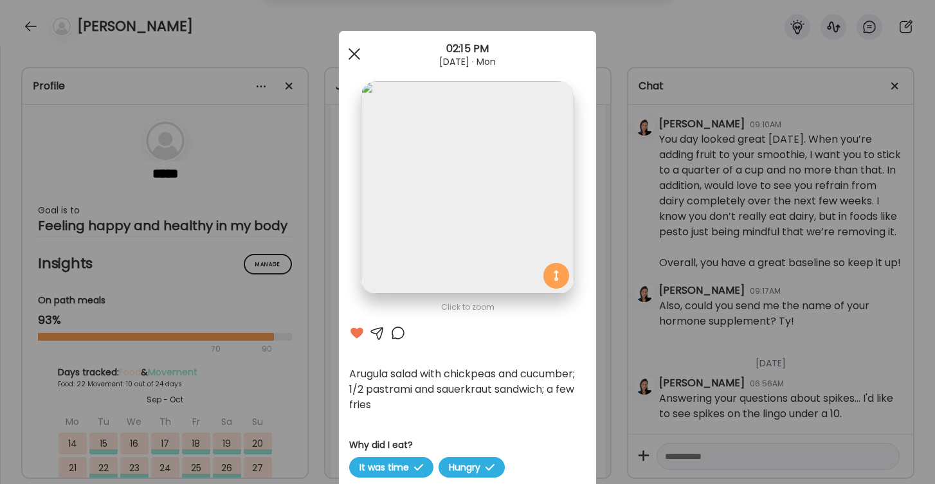
click at [355, 58] on div at bounding box center [355, 54] width 26 height 26
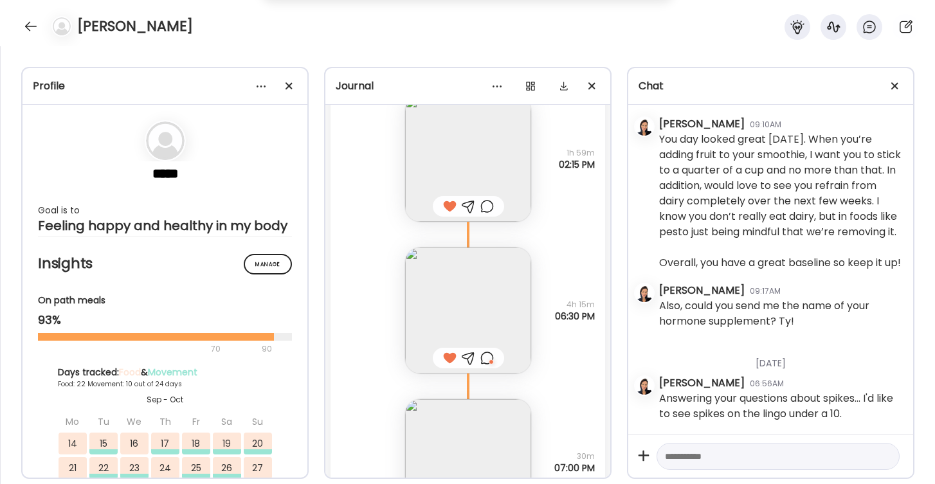
scroll to position [36176, 0]
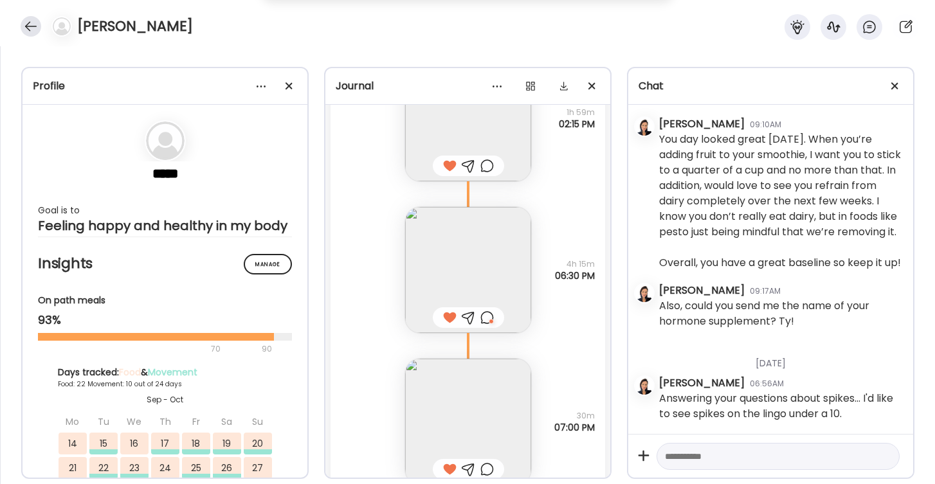
click at [32, 26] on div at bounding box center [31, 26] width 21 height 21
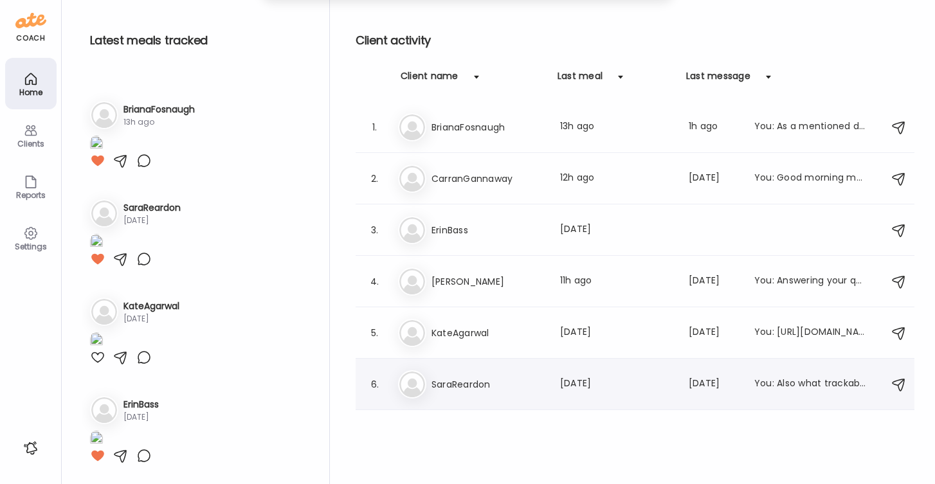
click at [466, 381] on h3 "SaraReardon" at bounding box center [488, 384] width 113 height 15
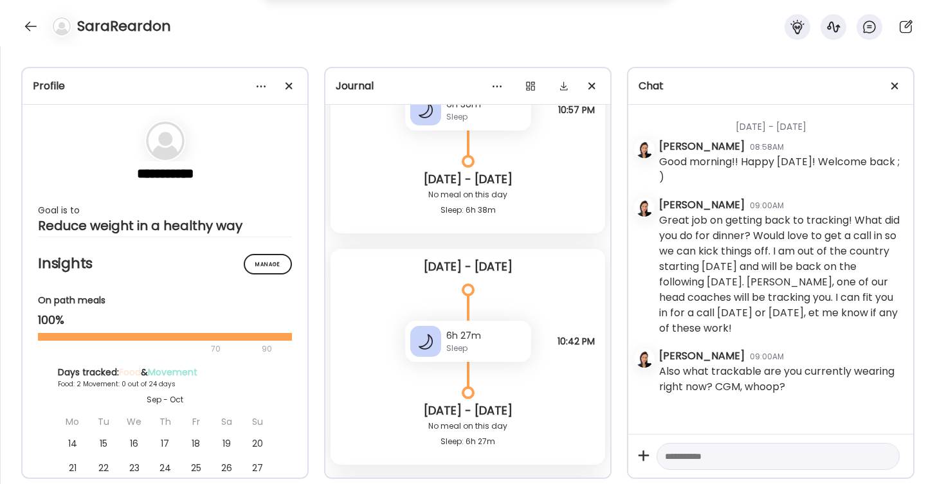
scroll to position [5729, 0]
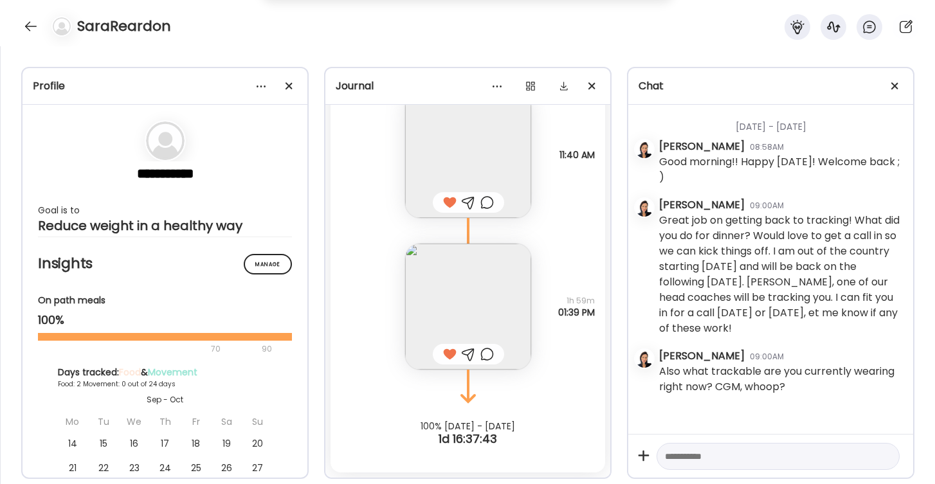
click at [696, 452] on textarea at bounding box center [766, 456] width 203 height 15
type textarea "**********"
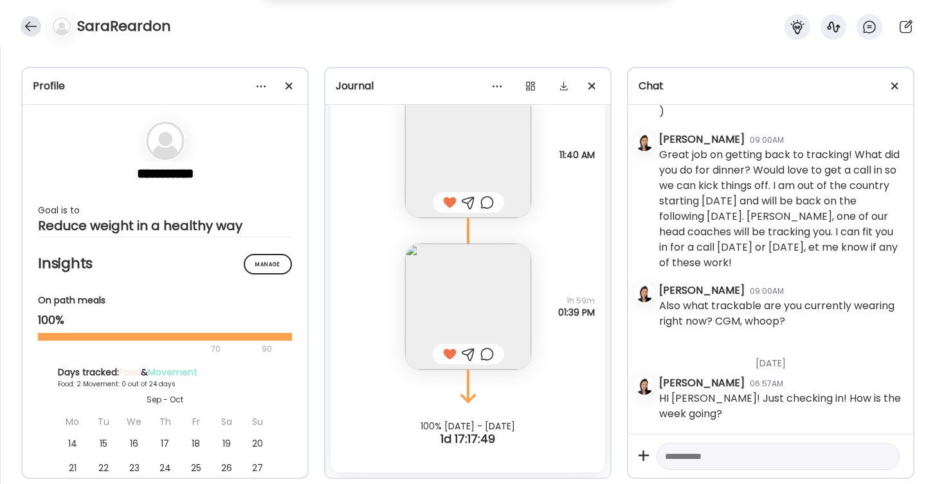
click at [31, 25] on div at bounding box center [31, 26] width 21 height 21
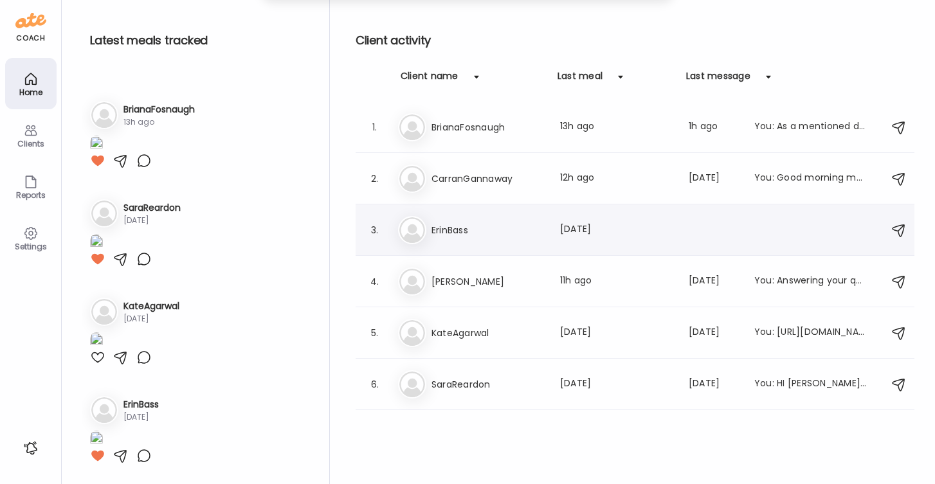
click at [470, 230] on h3 "ErinBass" at bounding box center [488, 230] width 113 height 15
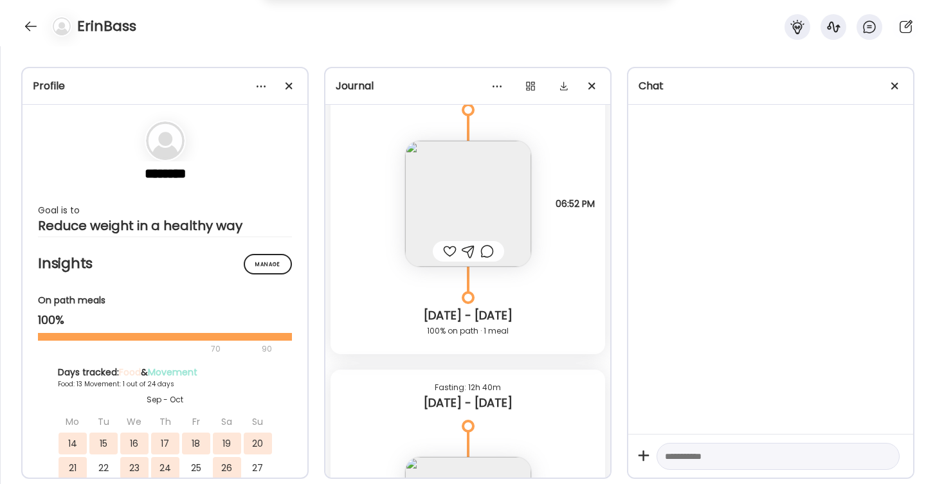
scroll to position [15043, 0]
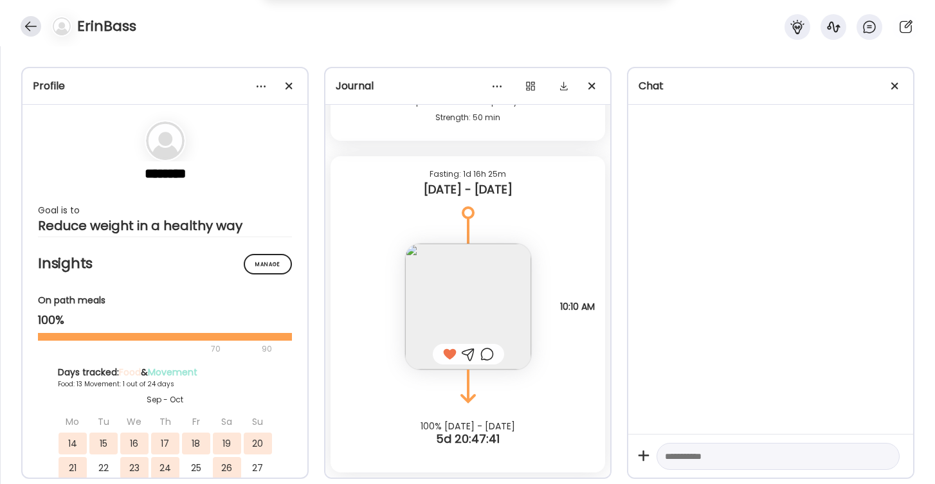
click at [29, 19] on div at bounding box center [31, 26] width 21 height 21
